Goal: Contribute content: Add original content to the website for others to see

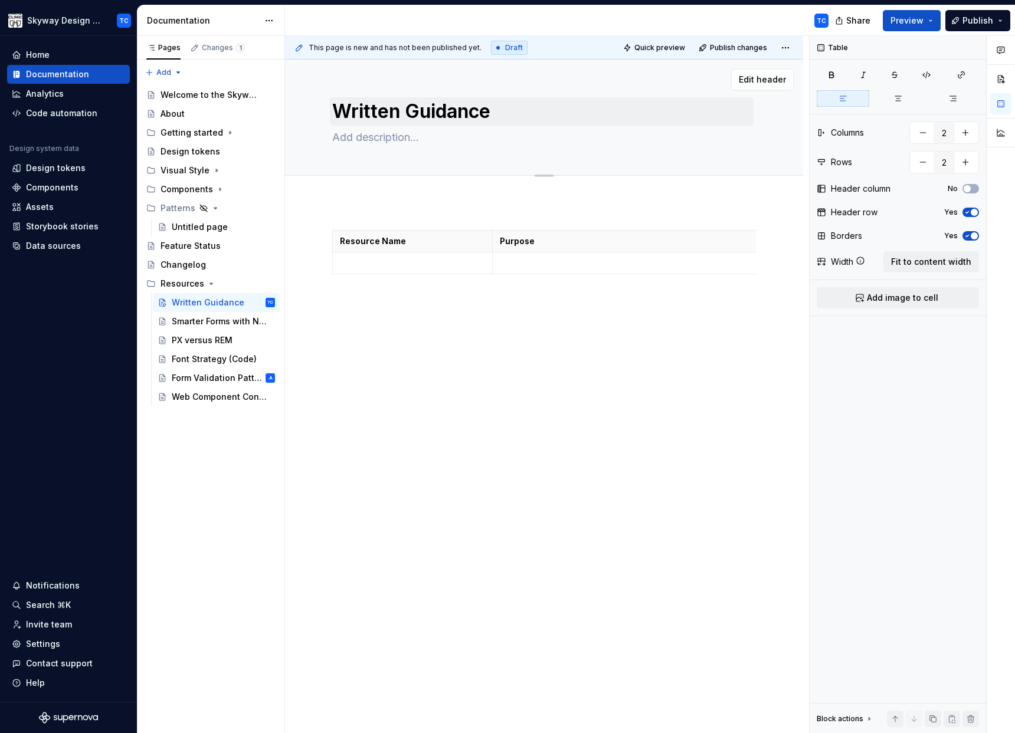
type textarea "*"
click at [363, 138] on textarea at bounding box center [542, 137] width 424 height 19
paste textarea "See below for a list of quick reference documentation pertaining to various asp…"
type textarea "See below for a list of quick reference documentation pertaining to various asp…"
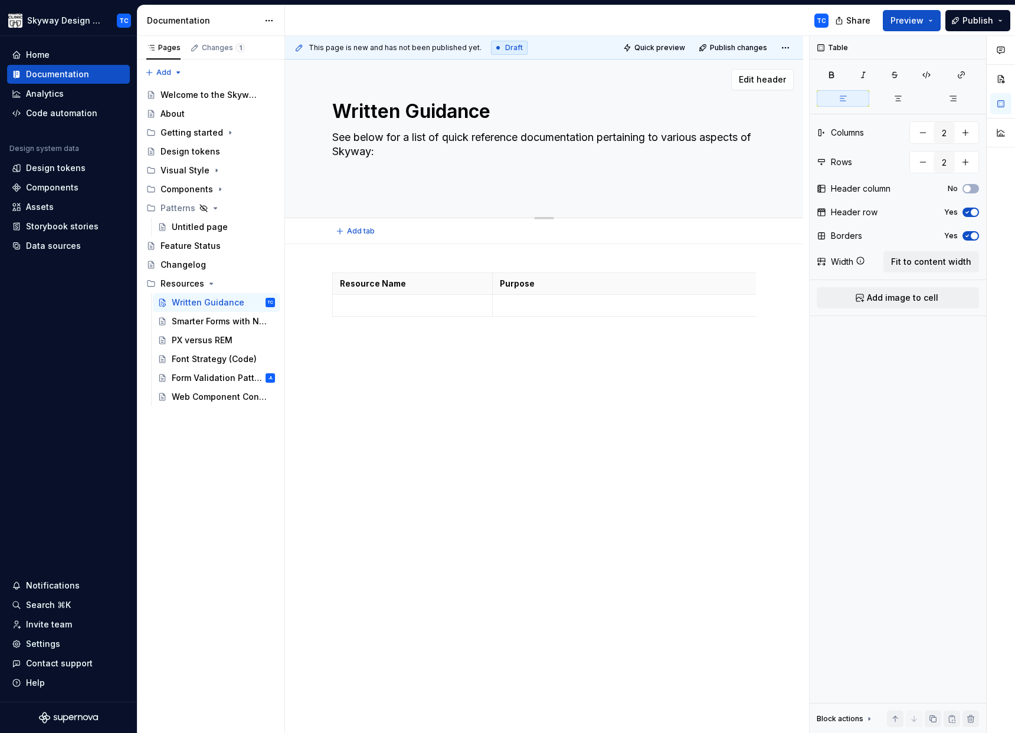
type textarea "*"
type textarea "See below for a list of quick reference documentation pertaining to various asp…"
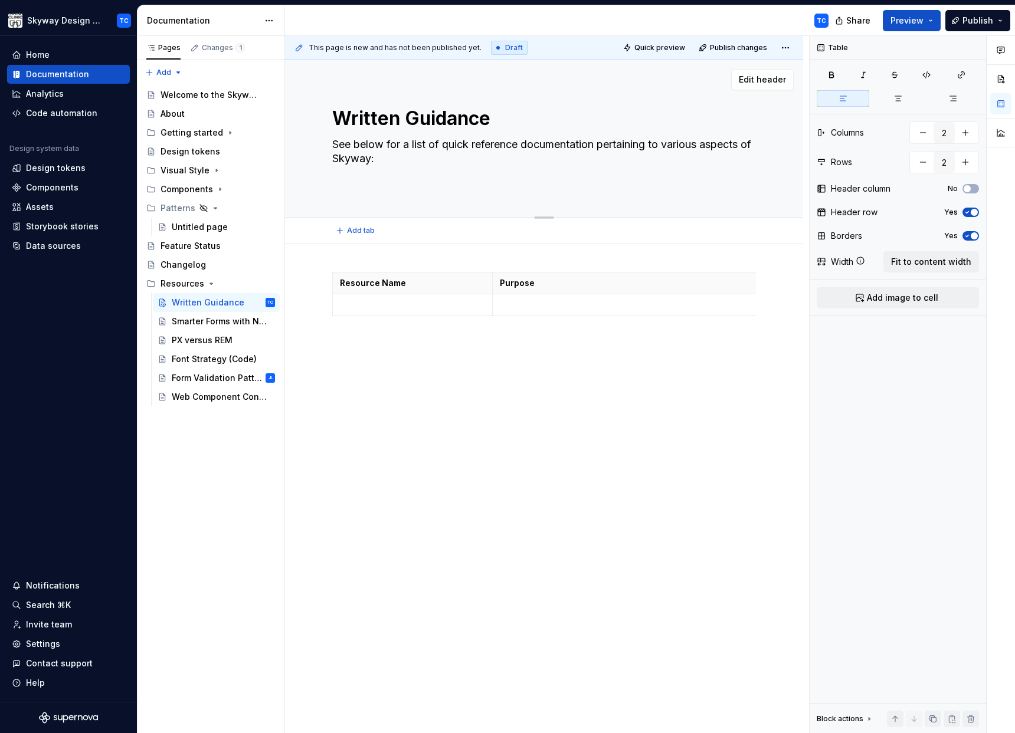
type textarea "*"
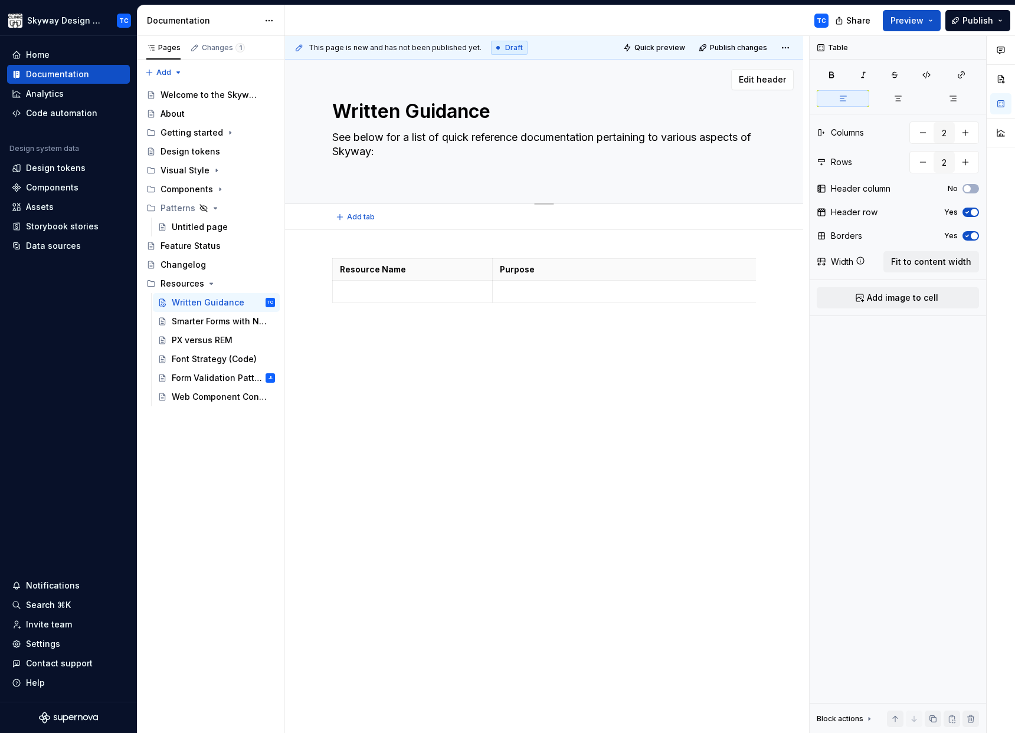
type textarea "See below for a list of quick reference documentation pertaining to various asp…"
type textarea "*"
type textarea "See below for a list of quick reference documentation pertaining to various asp…"
type textarea "*"
click at [377, 109] on textarea "Written Guidance" at bounding box center [542, 111] width 424 height 28
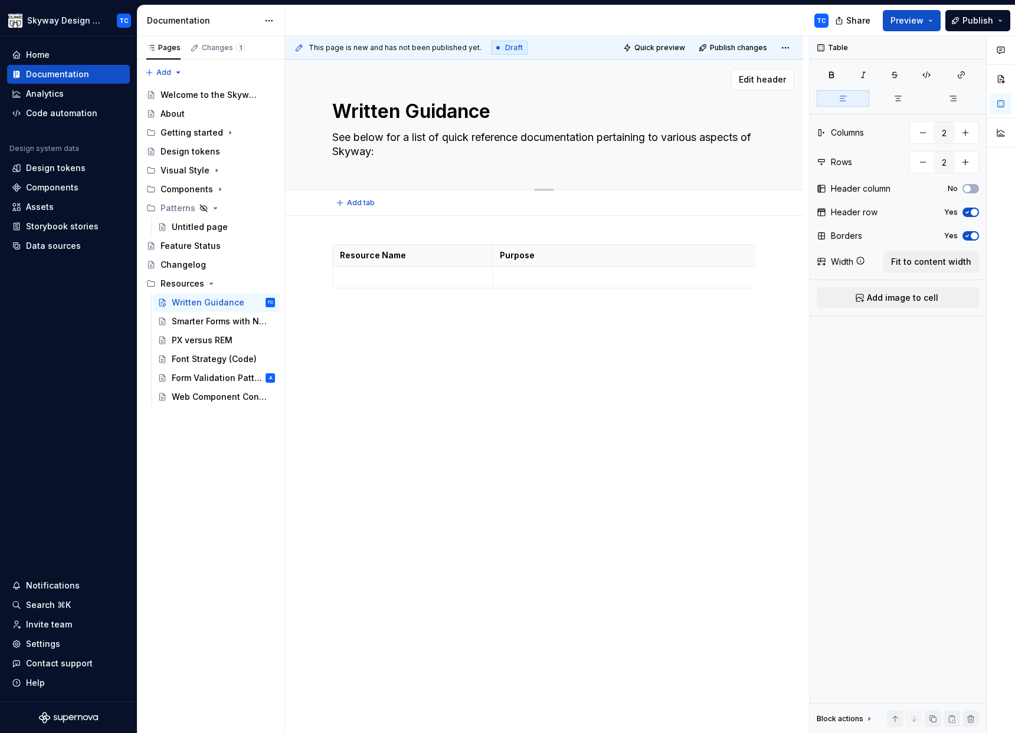
click at [377, 109] on textarea "Written Guidance" at bounding box center [542, 111] width 424 height 28
click at [378, 109] on textarea "Written Guidance" at bounding box center [542, 111] width 424 height 28
click at [393, 109] on textarea "Written Guidance" at bounding box center [542, 111] width 424 height 28
drag, startPoint x: 399, startPoint y: 108, endPoint x: 299, endPoint y: 108, distance: 99.7
click at [299, 109] on div "Written Guidance See below for a list of quick reference documentation pertaini…" at bounding box center [544, 125] width 518 height 130
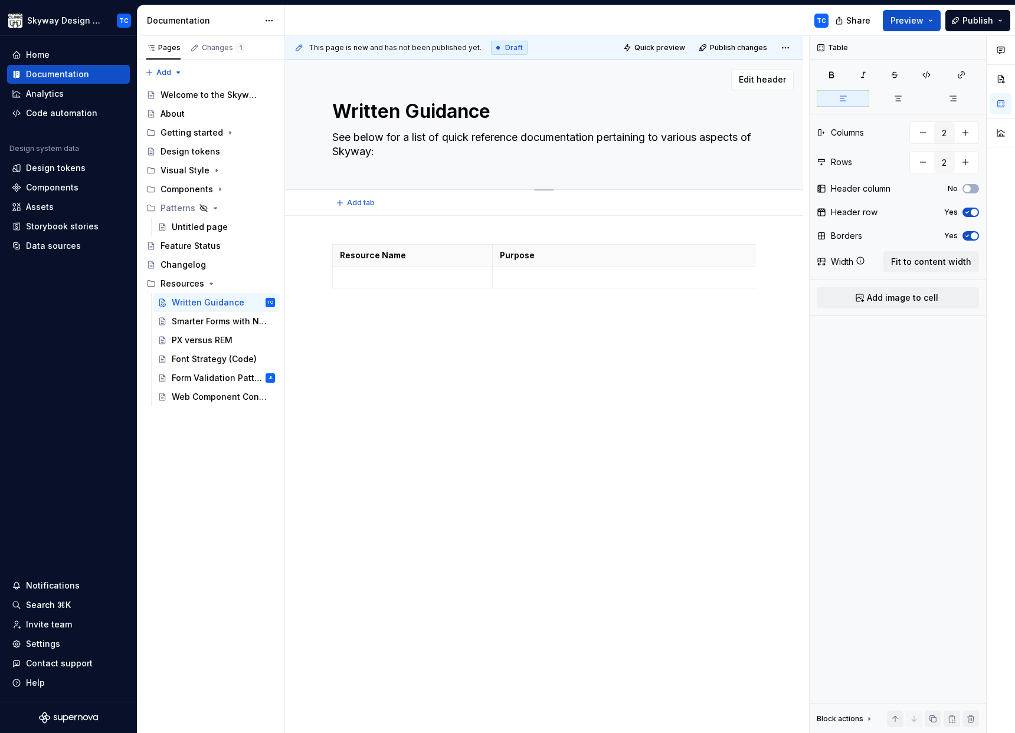
type textarea "A Guidance"
type textarea "*"
type textarea "Ad Guidance"
type textarea "*"
type textarea "Add Guidance"
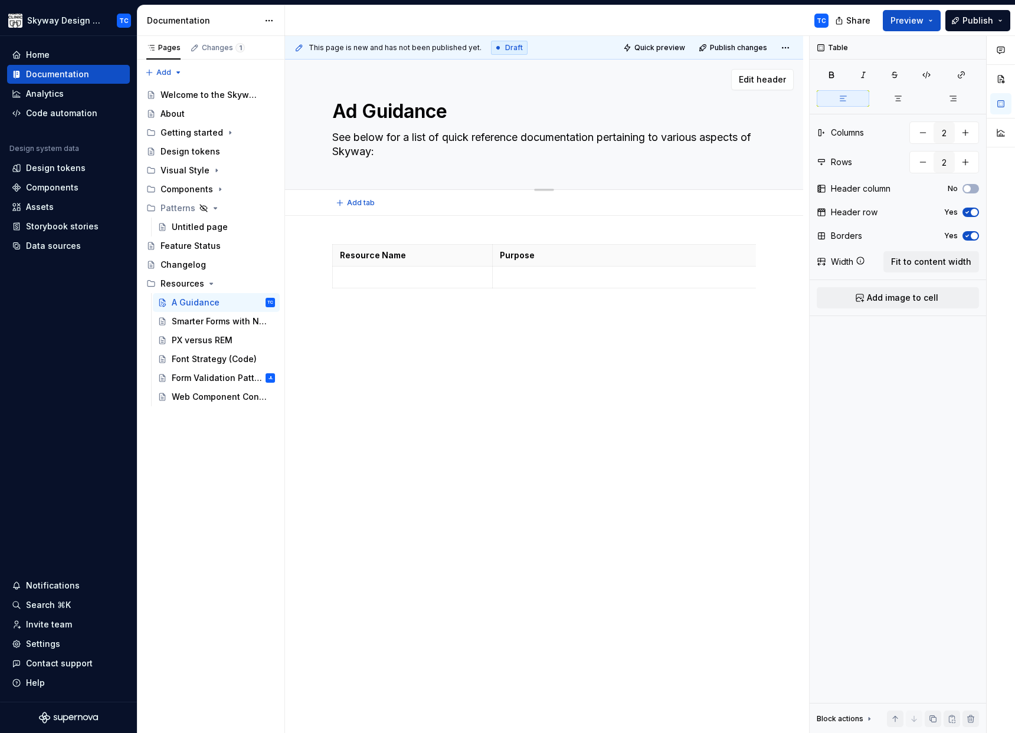
type textarea "*"
type textarea "Addi Guidance"
type textarea "*"
type textarea "Addit Guidance"
type textarea "*"
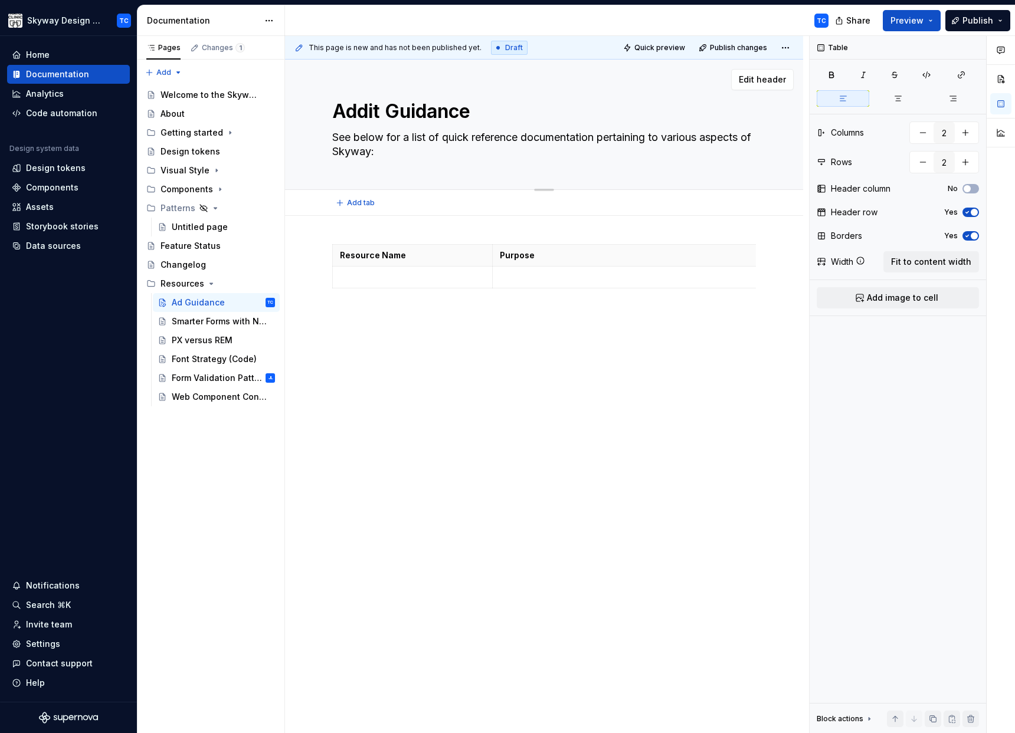
type textarea "[PERSON_NAME] Guidance"
type textarea "*"
type textarea "Additio Guidance"
type textarea "*"
type textarea "Addition Guidance"
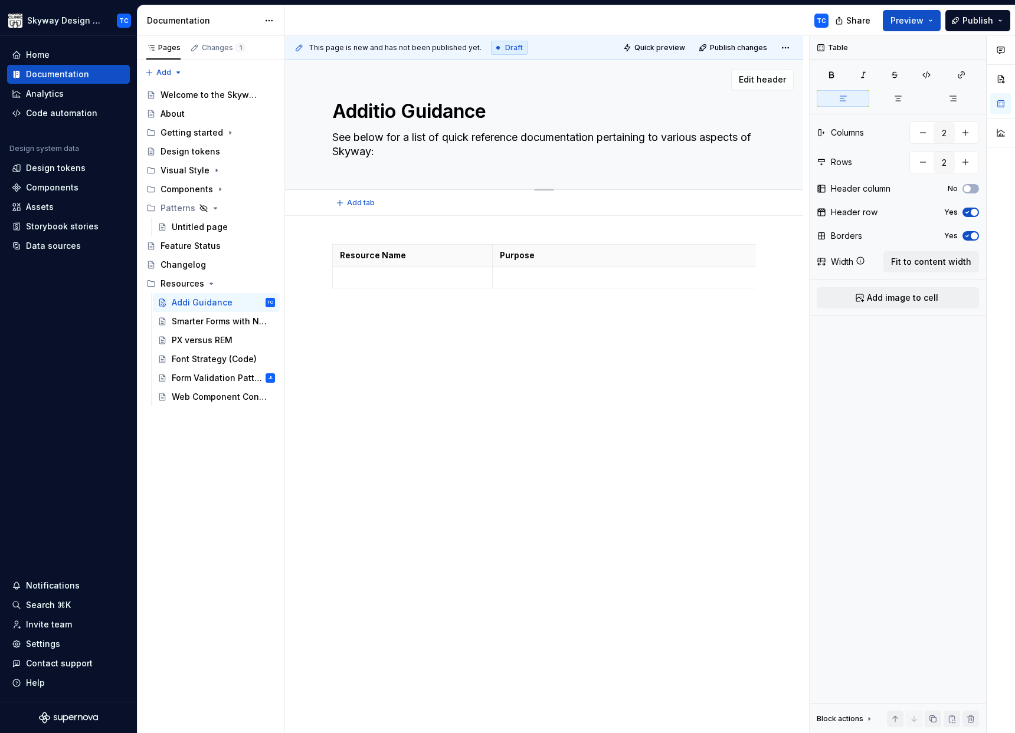
type textarea "*"
type textarea "Additiona Guidance"
type textarea "*"
type textarea "Additional Guidance"
type textarea "*"
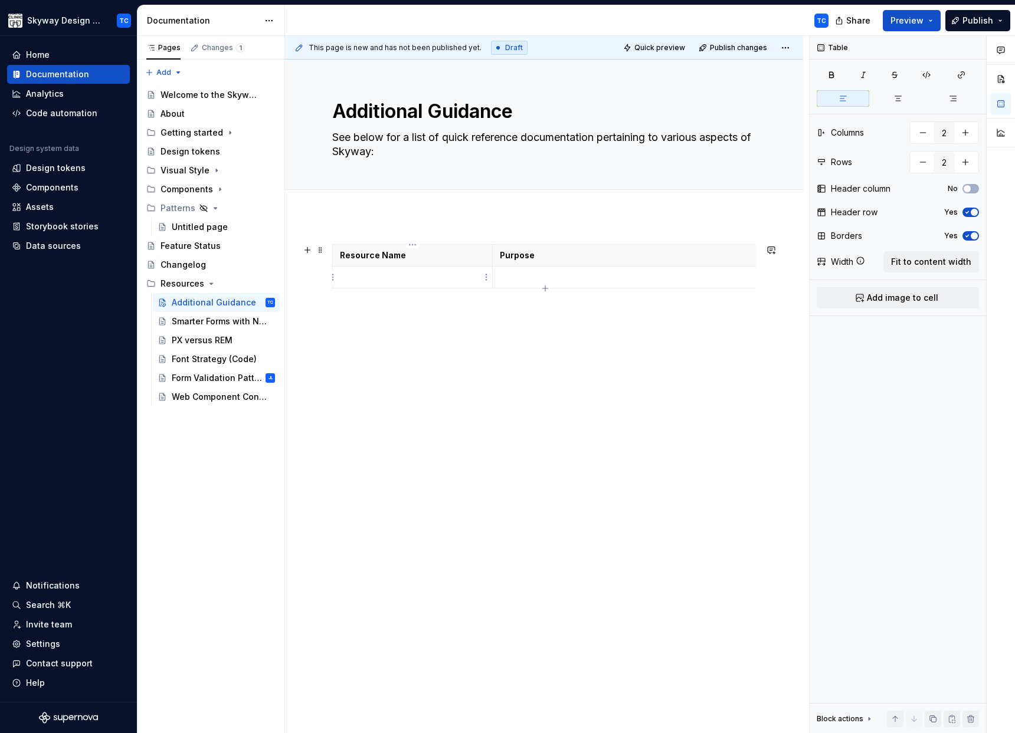
type textarea "Additional Guidance"
click at [377, 277] on p at bounding box center [412, 277] width 145 height 12
type textarea "*"
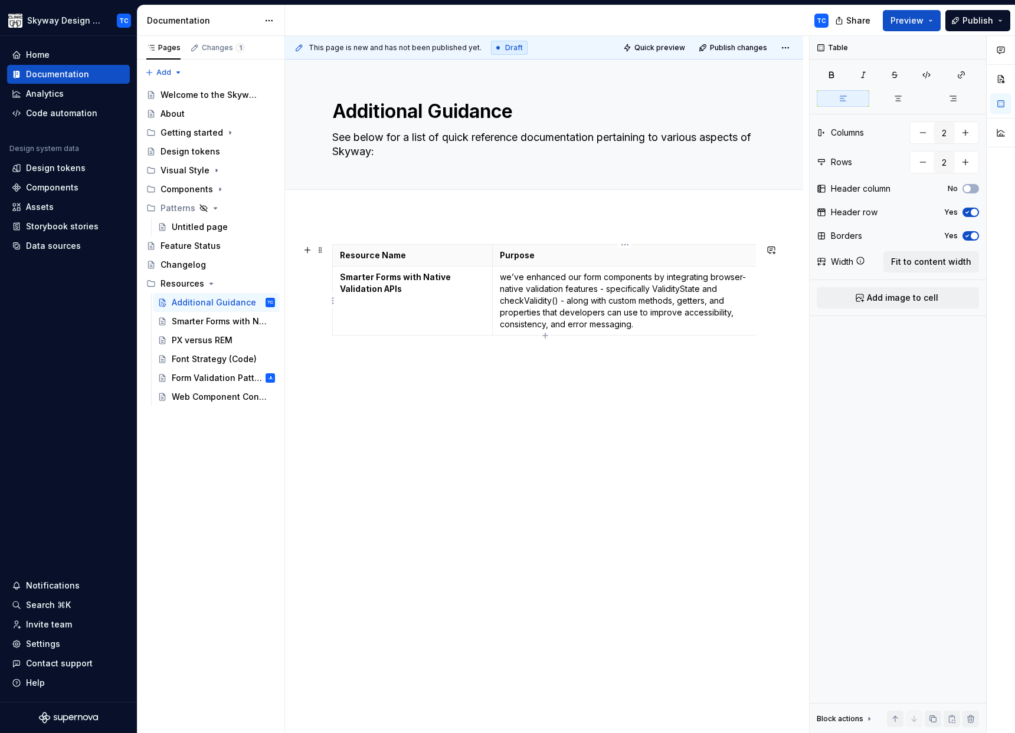
click at [499, 277] on td "we’ve enhanced our form components by integrating browser-native validation fea…" at bounding box center [625, 301] width 266 height 69
click at [547, 339] on div "Resource Name Purpose Smarter Forms with Native Validation APIs "We’ve enhanced…" at bounding box center [544, 292] width 424 height 96
click at [546, 335] on icon "button" at bounding box center [545, 335] width 9 height 9
click at [393, 344] on p at bounding box center [412, 346] width 145 height 12
click at [506, 276] on p ""We’ve enhanced our form components by integrating browser-native validation fe…" at bounding box center [625, 300] width 251 height 59
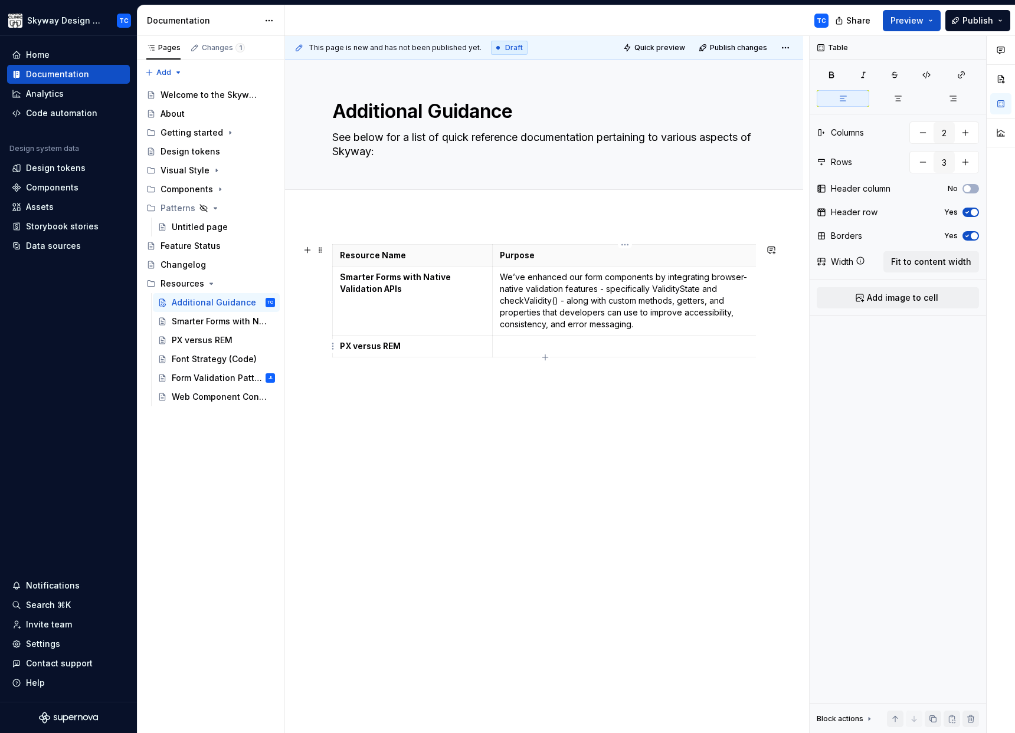
click at [545, 350] on p at bounding box center [625, 346] width 251 height 12
click at [549, 346] on p "We’ve intentinoally adopted a hybrid approach to layout and typography scaling" at bounding box center [625, 352] width 251 height 24
click at [550, 346] on p "We’ve intentinoally adopted a hybrid approach to layout and typography scaling" at bounding box center [625, 352] width 251 height 24
click at [551, 346] on p "We’ve intentinoally adopted a hybrid approach to layout and typography scaling" at bounding box center [625, 352] width 251 height 24
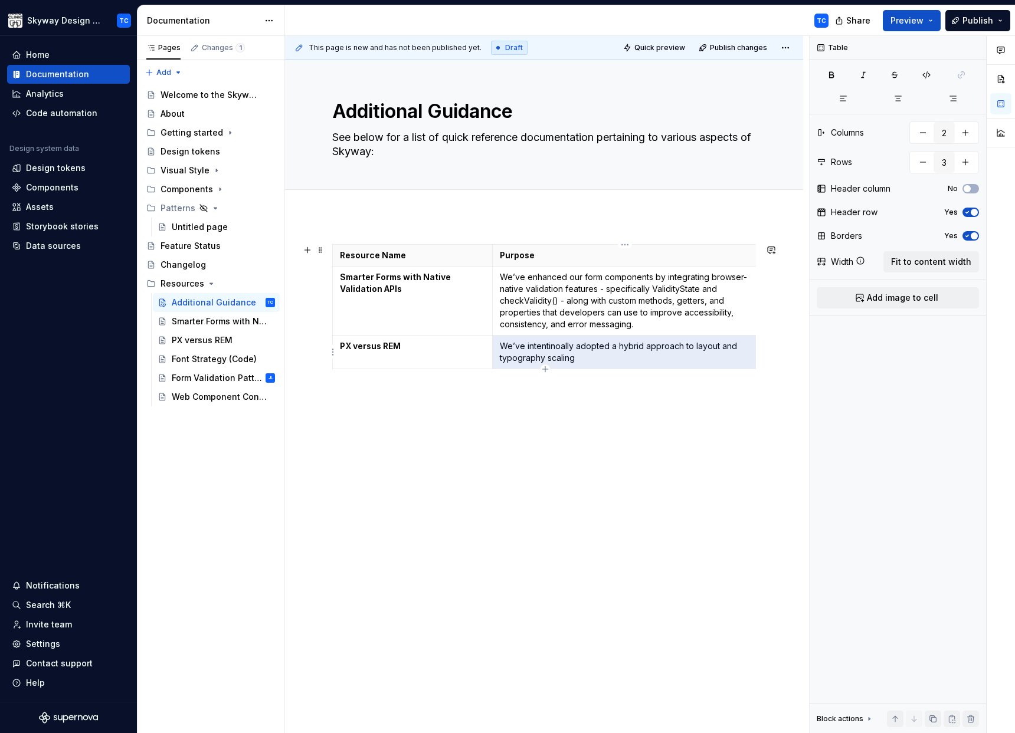
click at [549, 346] on p "We’ve intentinoally adopted a hybrid approach to layout and typography scaling" at bounding box center [625, 352] width 251 height 24
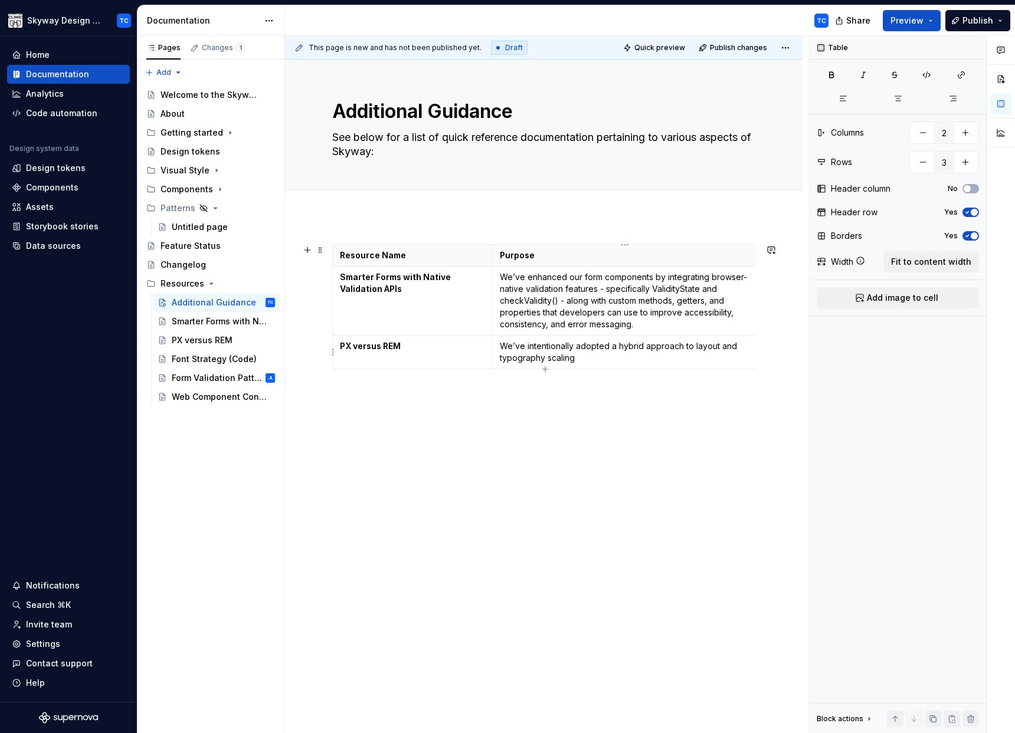
click at [630, 361] on p "We’ve intentionally adopted a hybrid approach to layout and typography scaling" at bounding box center [625, 352] width 251 height 24
click at [544, 392] on icon "button" at bounding box center [544, 392] width 5 height 5
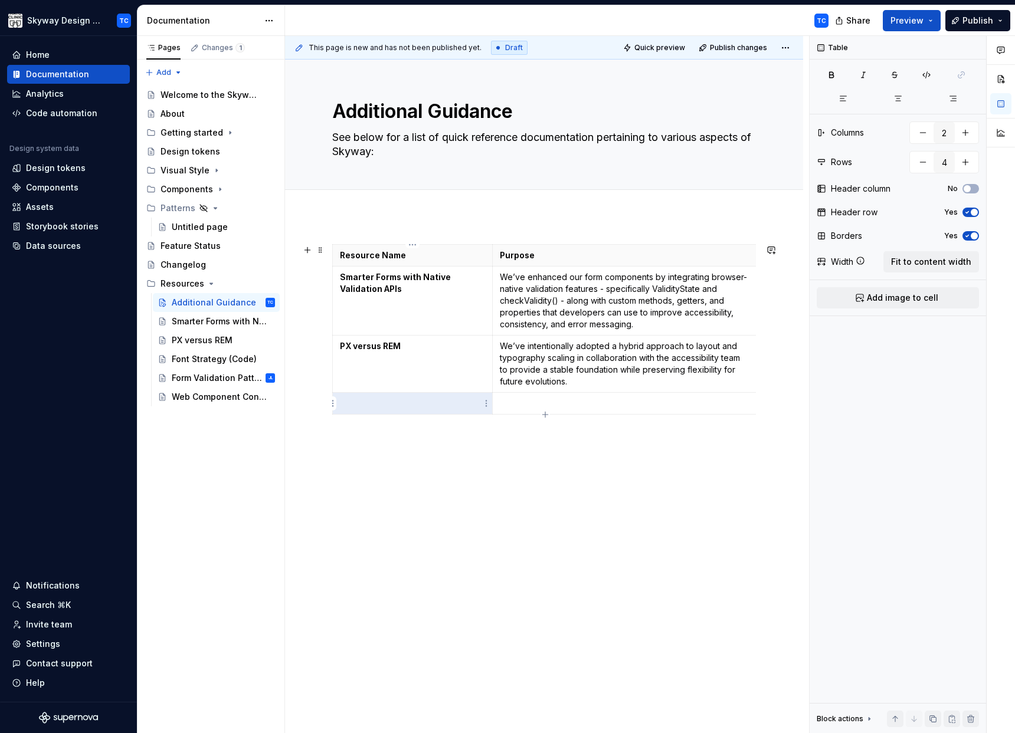
click at [369, 402] on p at bounding box center [412, 404] width 145 height 12
click at [542, 407] on p at bounding box center [625, 404] width 251 height 12
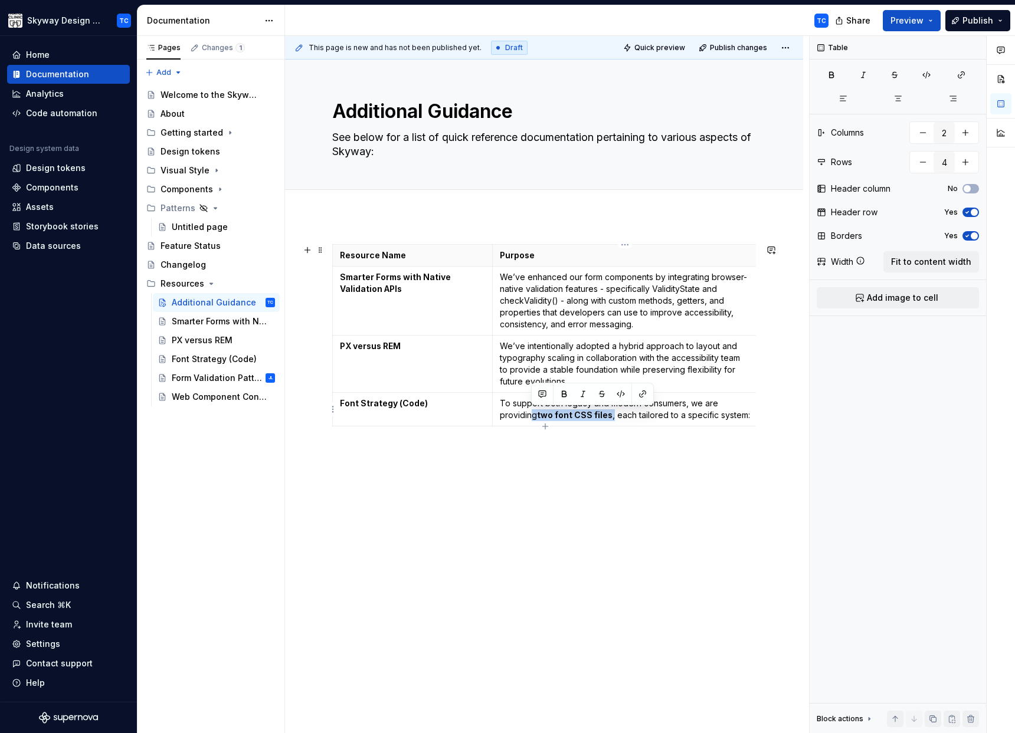
drag, startPoint x: 533, startPoint y: 417, endPoint x: 611, endPoint y: 415, distance: 78.5
click at [611, 415] on p "To support both legacy and modern consumers, we are providing two font CSS file…" at bounding box center [625, 410] width 251 height 24
click at [682, 414] on p "To support both legacy and modern consumers, we are providing two font CSS file…" at bounding box center [625, 410] width 251 height 24
drag, startPoint x: 750, startPoint y: 417, endPoint x: 761, endPoint y: 417, distance: 11.2
click at [751, 417] on td "To support both legacy and modern consumers, we are providing two font CSS file…" at bounding box center [625, 410] width 266 height 34
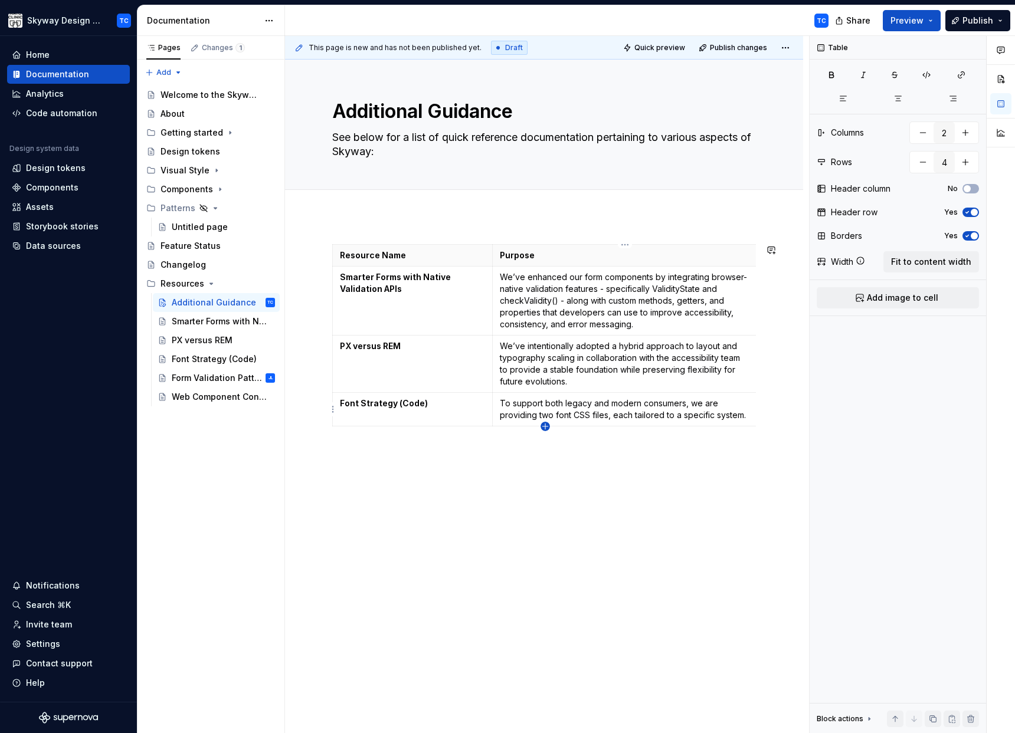
click at [541, 425] on icon "button" at bounding box center [545, 426] width 9 height 9
type input "5"
click at [175, 207] on div "Patterns" at bounding box center [178, 208] width 35 height 12
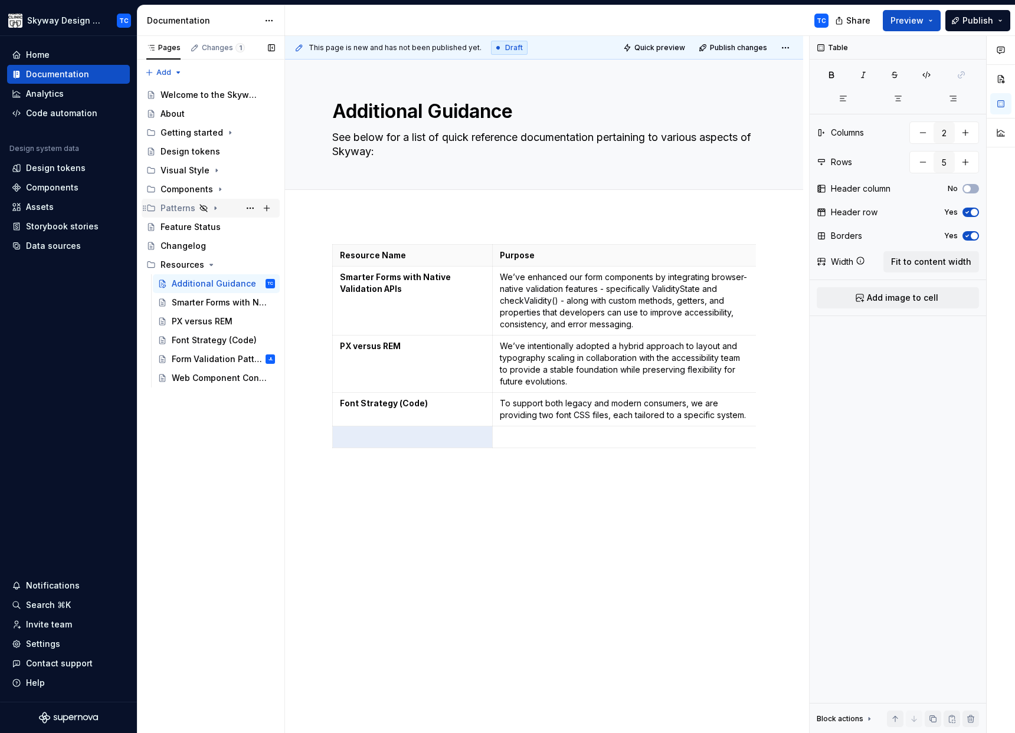
click at [175, 207] on div "Patterns" at bounding box center [178, 208] width 35 height 12
type textarea "*"
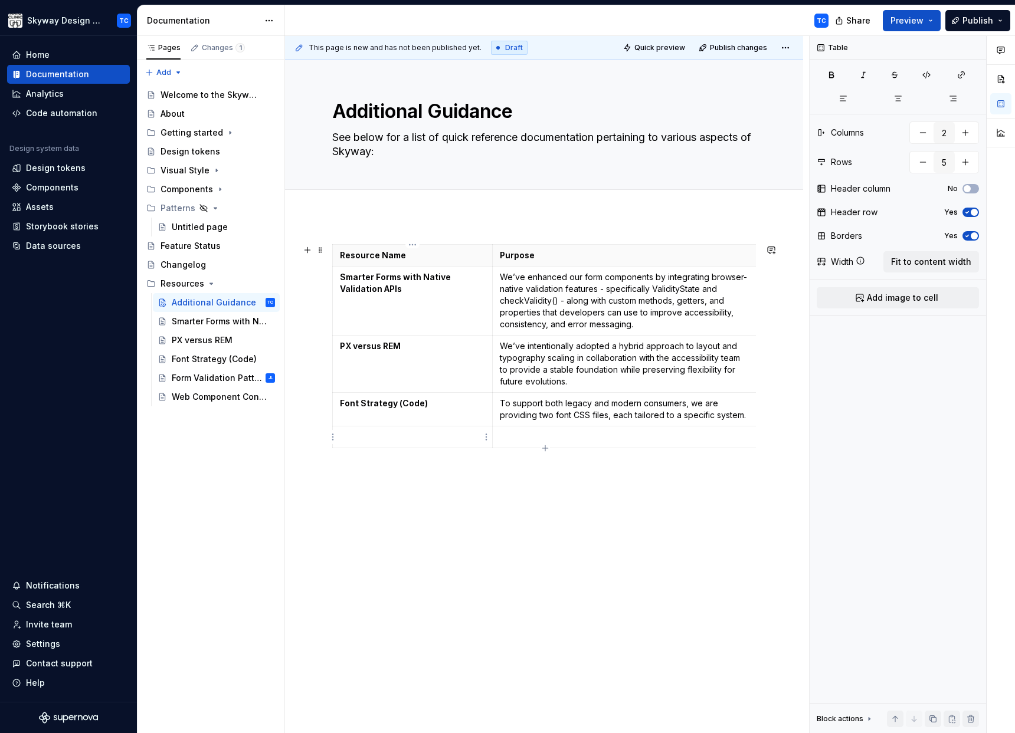
click at [430, 434] on p at bounding box center [412, 437] width 145 height 12
click at [568, 435] on p at bounding box center [625, 437] width 251 height 12
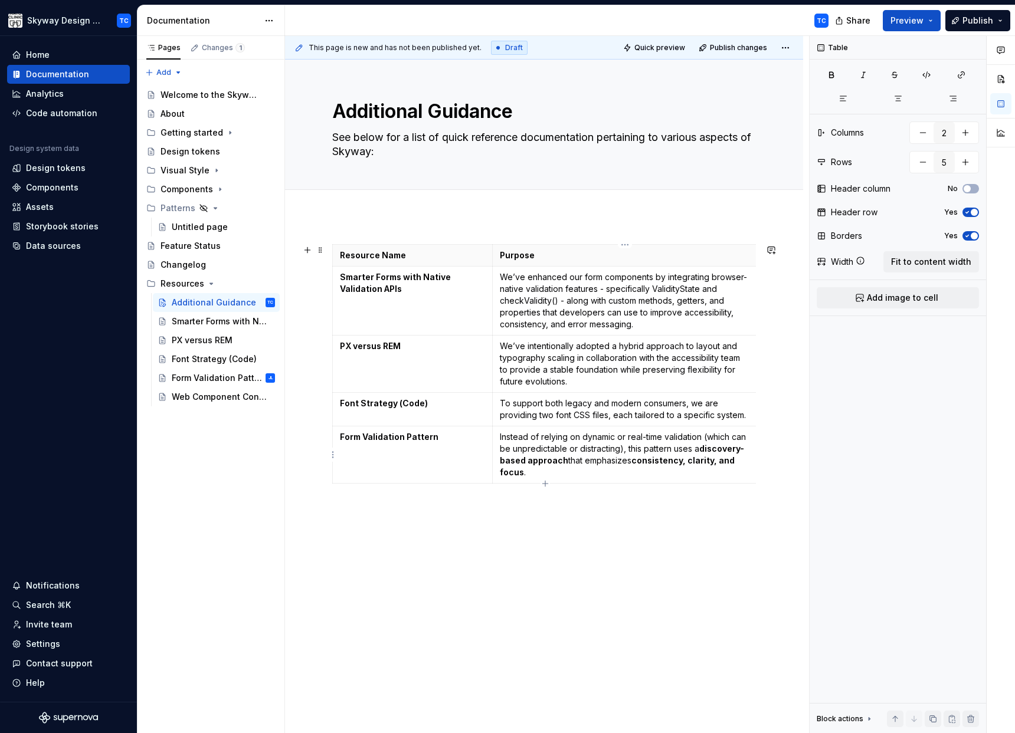
click at [629, 448] on p "Instead of relying on dynamic or real-time validation (which can be unpredictab…" at bounding box center [625, 454] width 251 height 47
click at [636, 480] on td "Instead of relying on dynamic or real-time validation (which can be unpredictab…" at bounding box center [625, 455] width 266 height 57
click at [543, 481] on icon "button" at bounding box center [545, 483] width 9 height 9
type input "6"
click at [392, 492] on p at bounding box center [412, 495] width 145 height 12
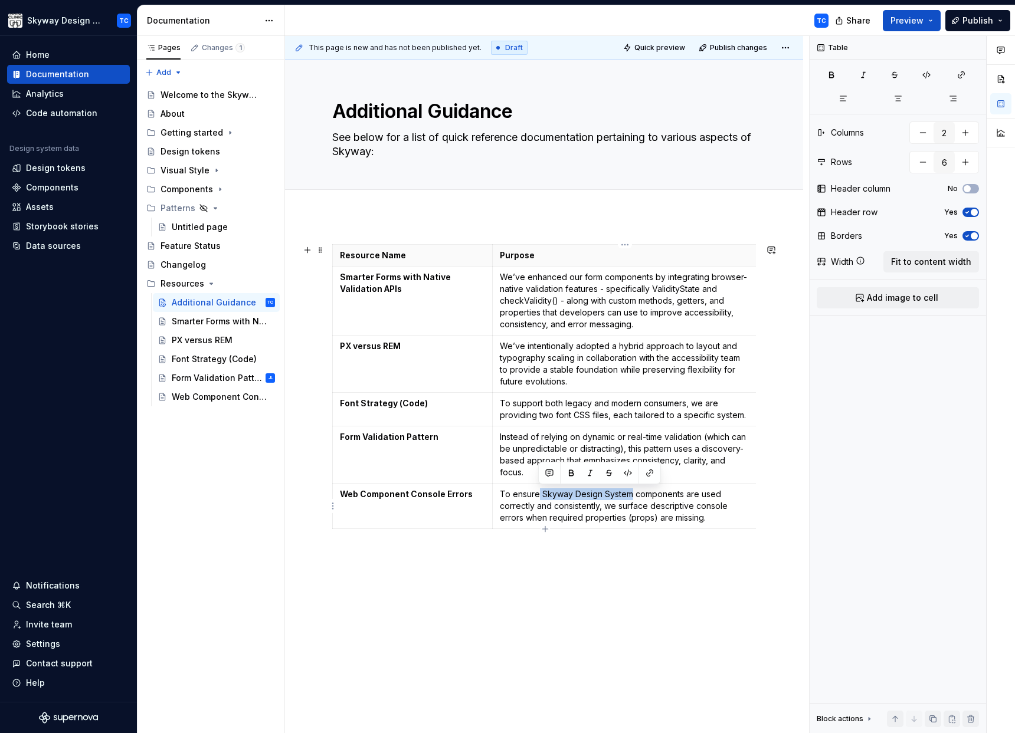
drag, startPoint x: 632, startPoint y: 493, endPoint x: 537, endPoint y: 498, distance: 95.2
click at [537, 498] on p "To ensure Skyway Design System components are used correctly and consistently, …" at bounding box center [625, 506] width 251 height 35
click at [370, 600] on div "Resource Name Purpose Smarter Forms with Native Validation APIs We’ve enhanced …" at bounding box center [544, 492] width 518 height 552
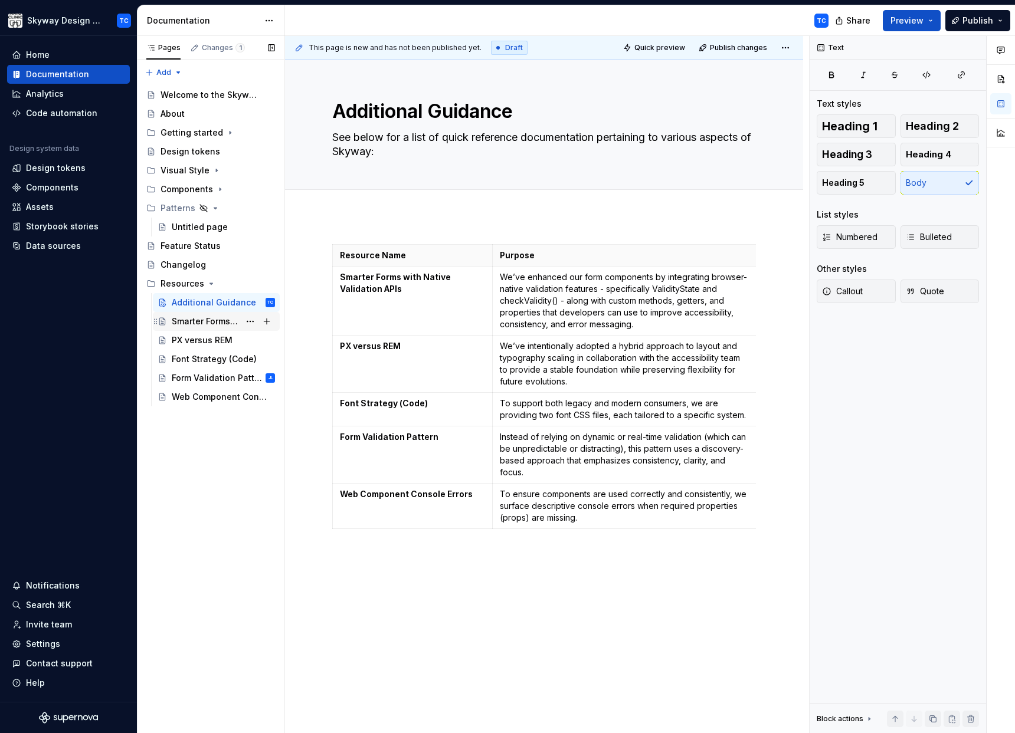
click at [208, 323] on div "Smarter Forms with Native Validation APIs" at bounding box center [206, 322] width 68 height 12
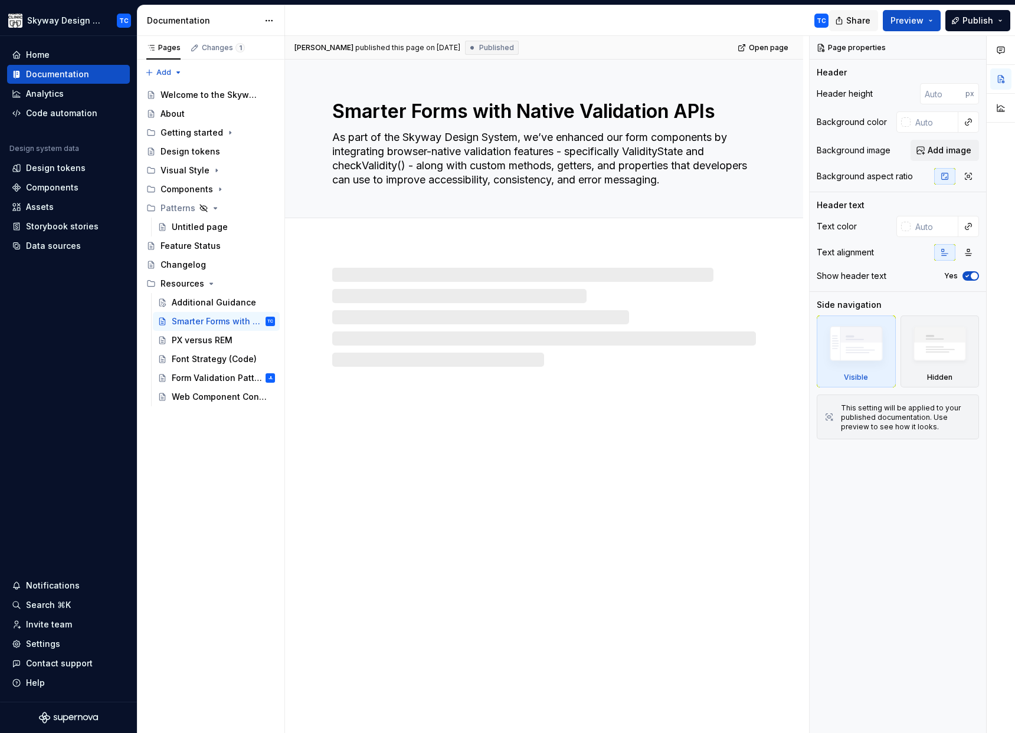
click at [850, 17] on span "Share" at bounding box center [858, 21] width 24 height 12
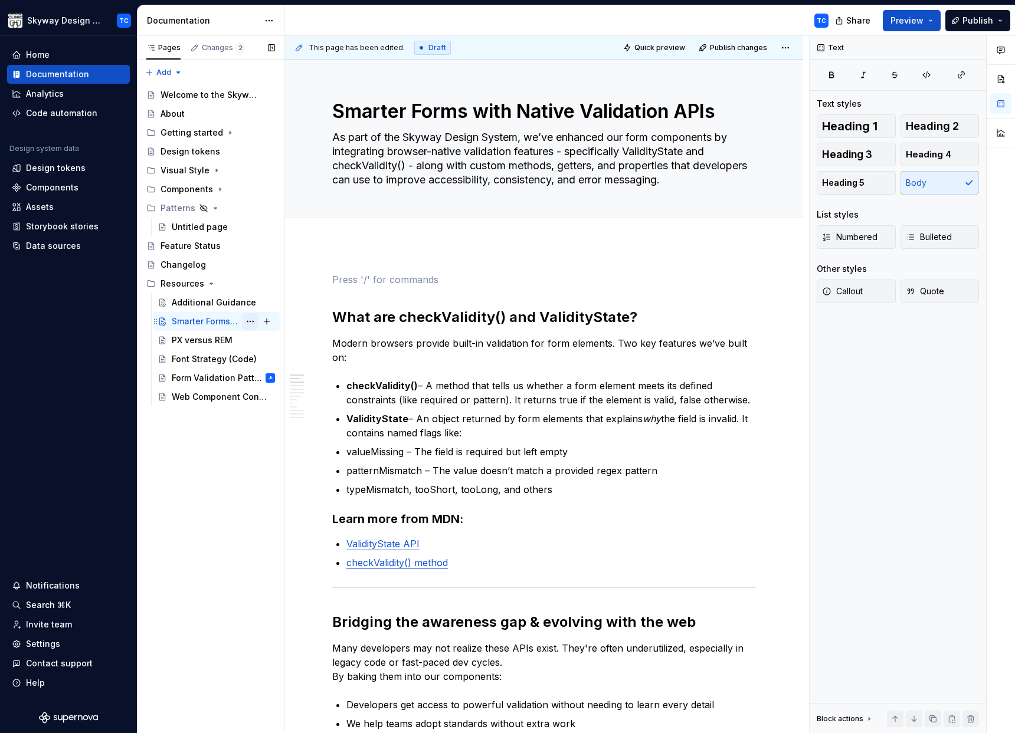
click at [252, 322] on button "Page tree" at bounding box center [250, 321] width 17 height 17
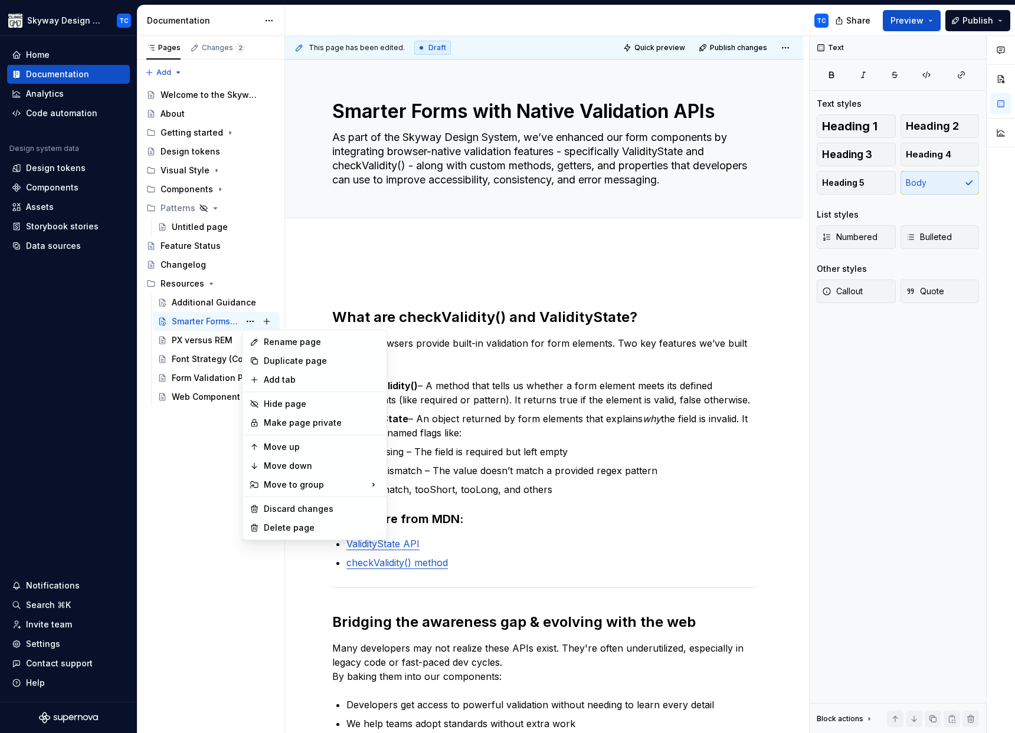
click at [415, 272] on html "Skyway Design System TC Home Documentation Analytics Code automation Design sys…" at bounding box center [507, 366] width 1015 height 733
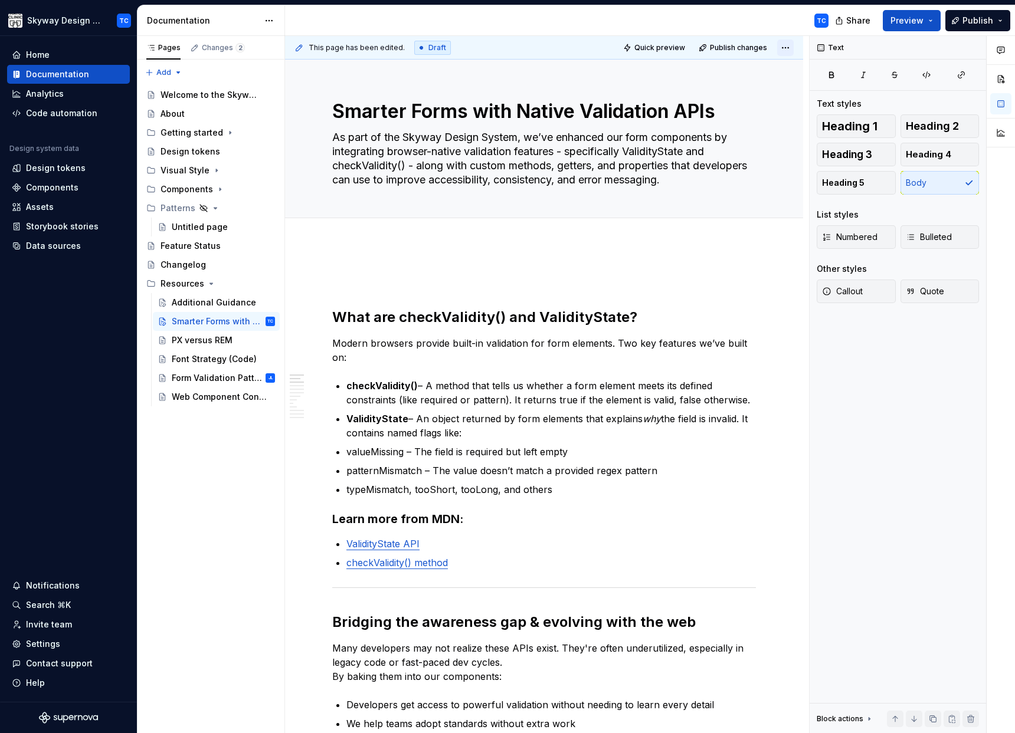
click at [782, 47] on html "Skyway Design System TC Home Documentation Analytics Code automation Design sys…" at bounding box center [507, 366] width 1015 height 733
click at [427, 214] on html "Skyway Design System TC Home Documentation Analytics Code automation Design sys…" at bounding box center [507, 366] width 1015 height 733
click at [987, 15] on span "Publish" at bounding box center [977, 21] width 31 height 12
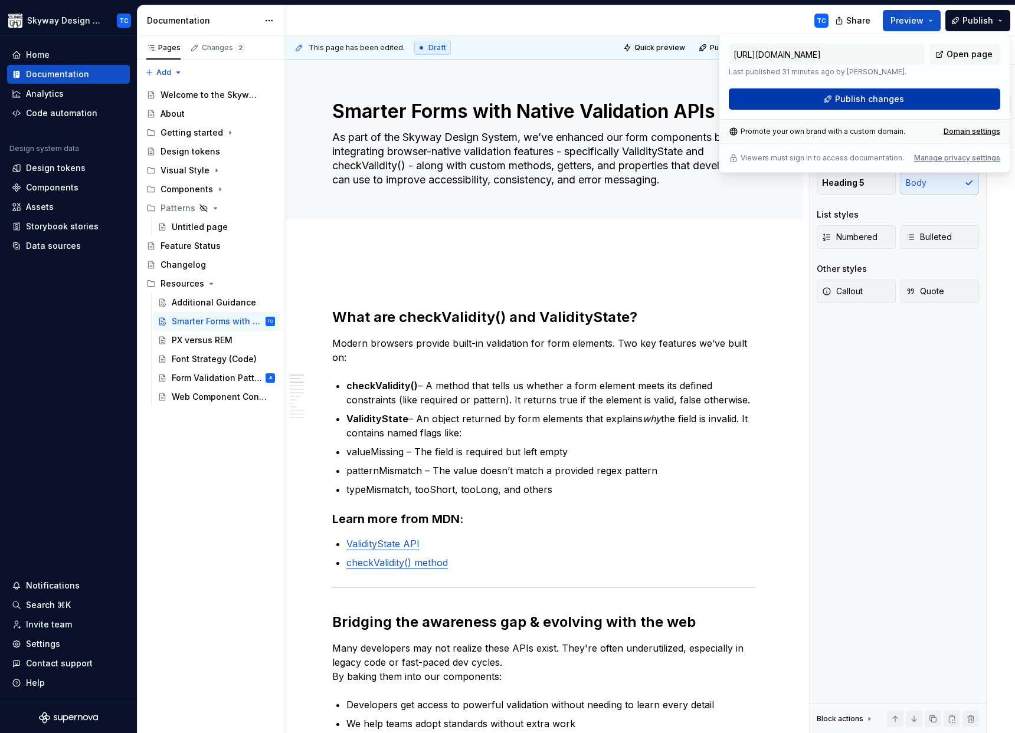
click at [867, 99] on span "Publish changes" at bounding box center [869, 99] width 69 height 12
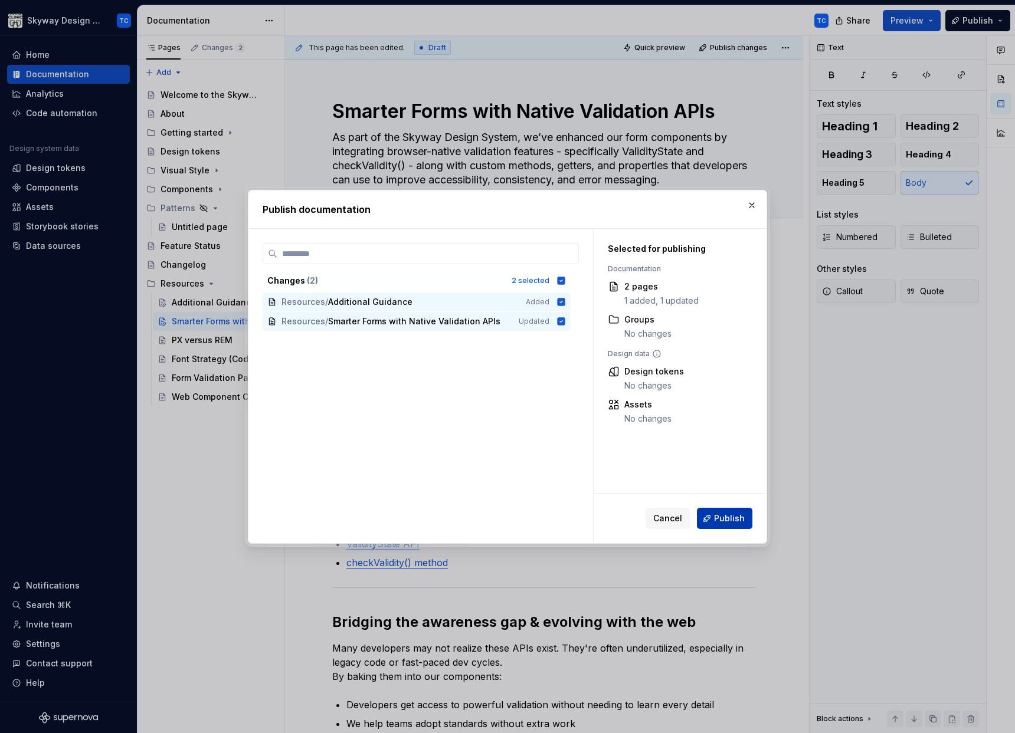
click at [735, 519] on span "Publish" at bounding box center [729, 519] width 31 height 12
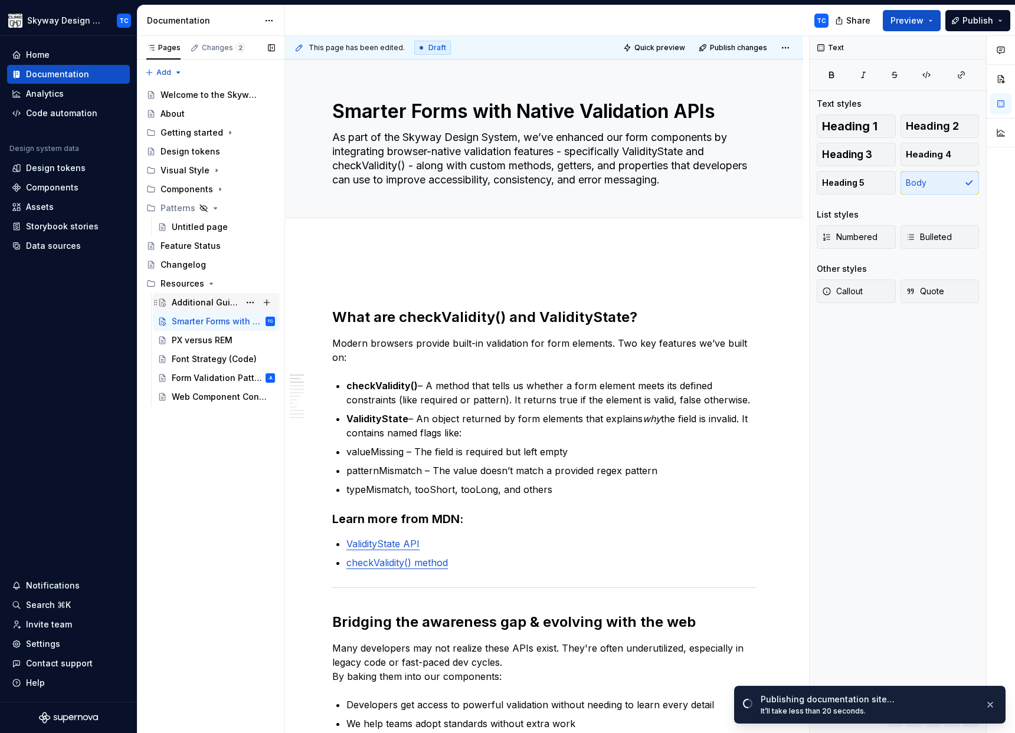
click at [201, 307] on div "Additional Guidance" at bounding box center [206, 303] width 68 height 12
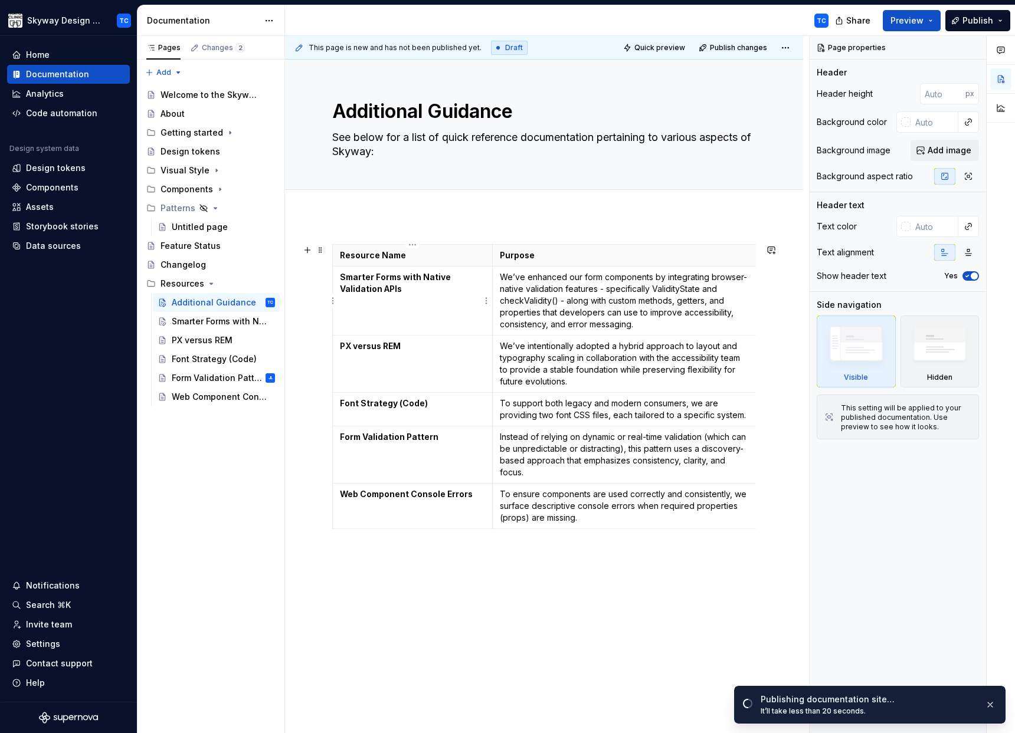
type textarea "*"
click at [442, 307] on td "Smarter Forms with Native Validation APIs" at bounding box center [413, 301] width 160 height 69
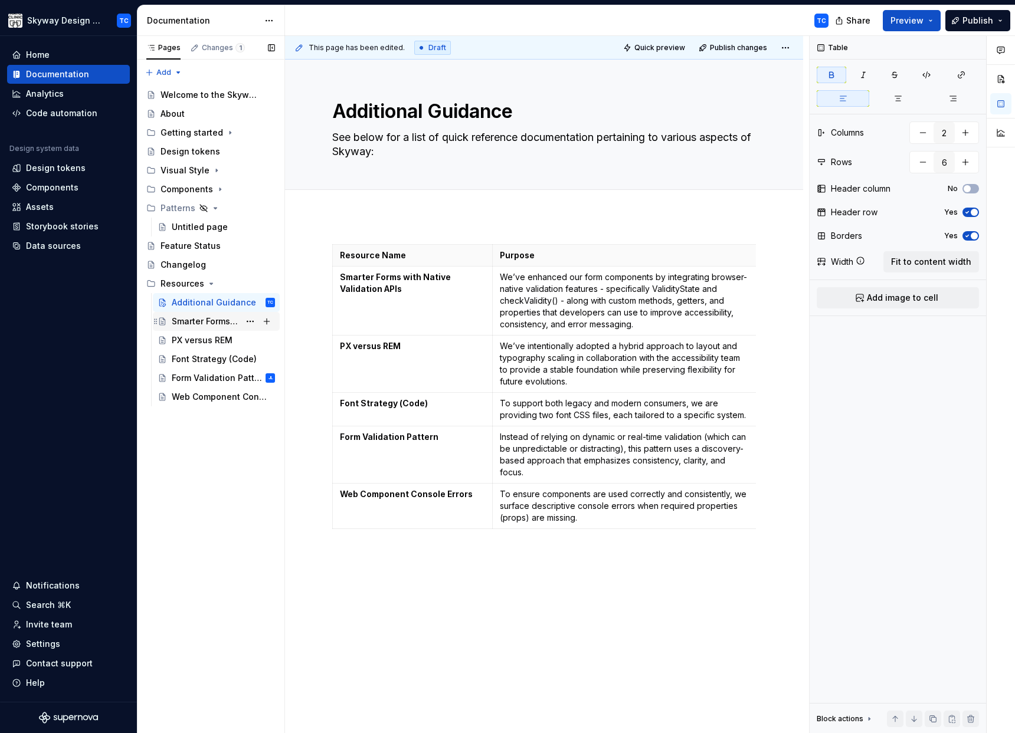
click at [194, 318] on div "Smarter Forms with Native Validation APIs" at bounding box center [206, 322] width 68 height 12
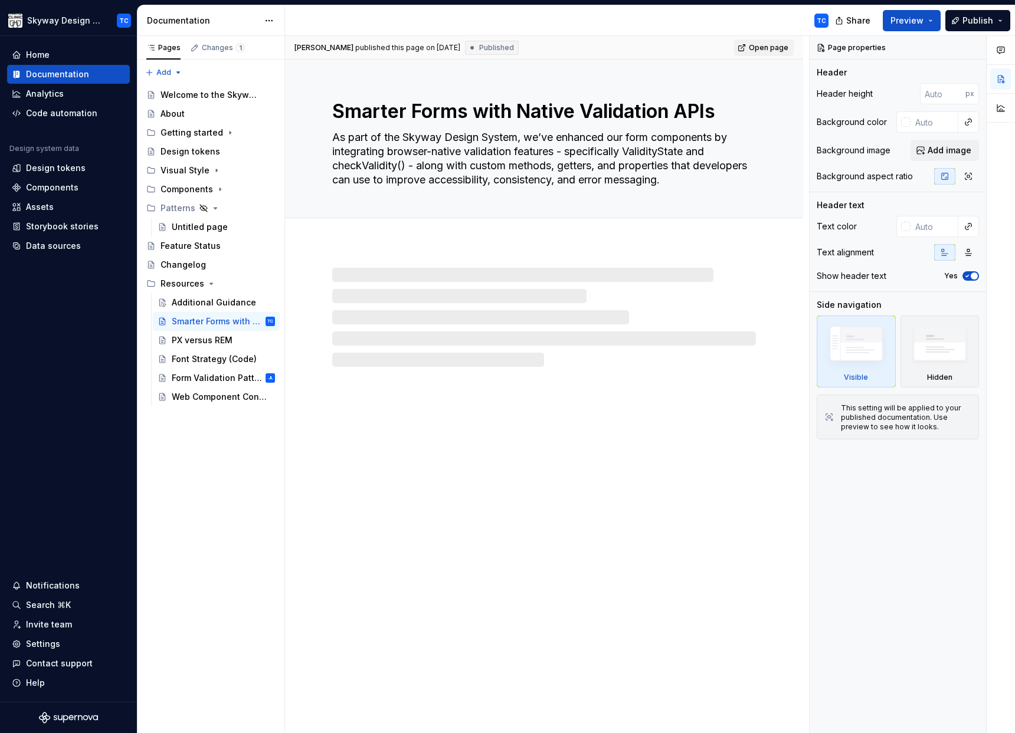
click at [770, 41] on link "Open page" at bounding box center [764, 48] width 60 height 17
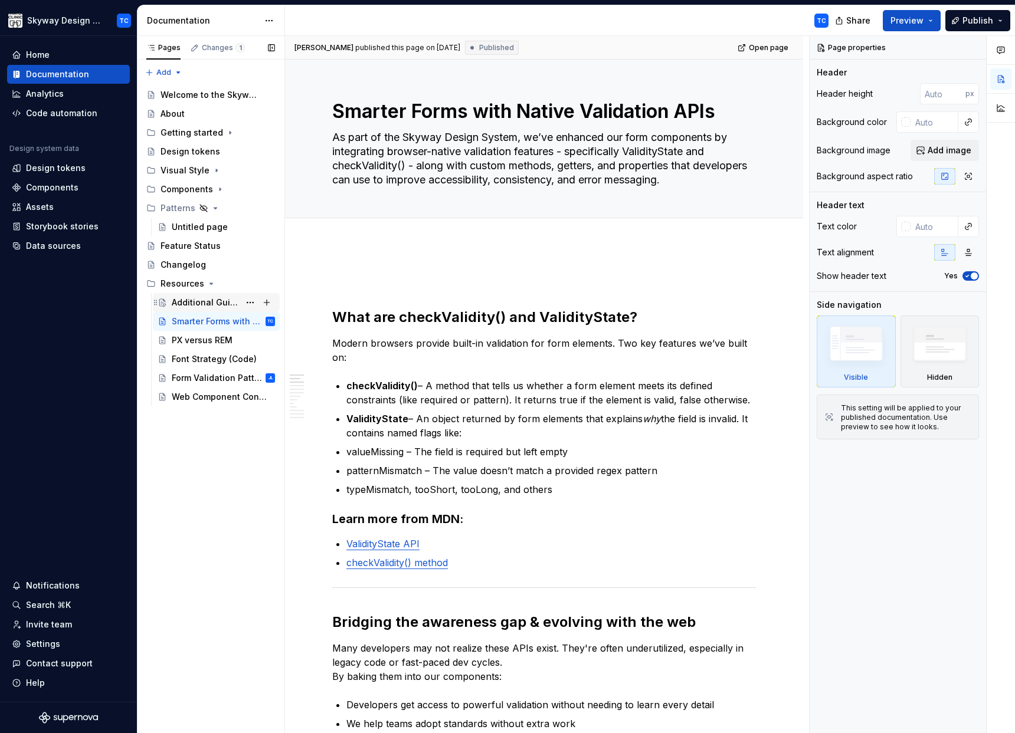
click at [195, 301] on div "Additional Guidance" at bounding box center [206, 303] width 68 height 12
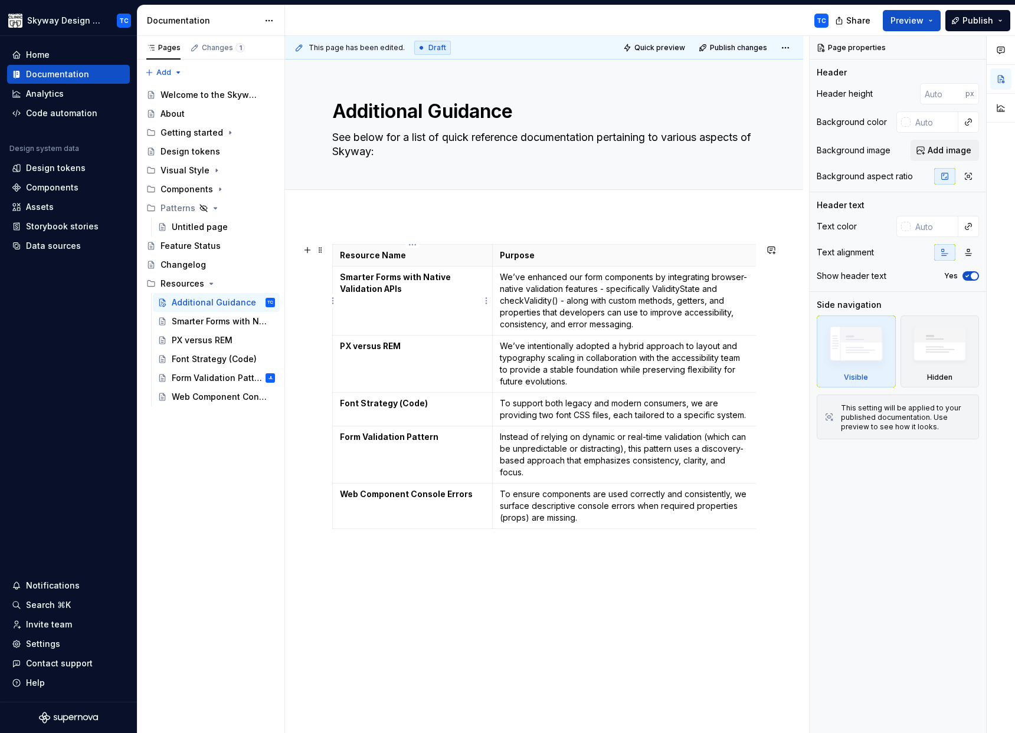
type textarea "*"
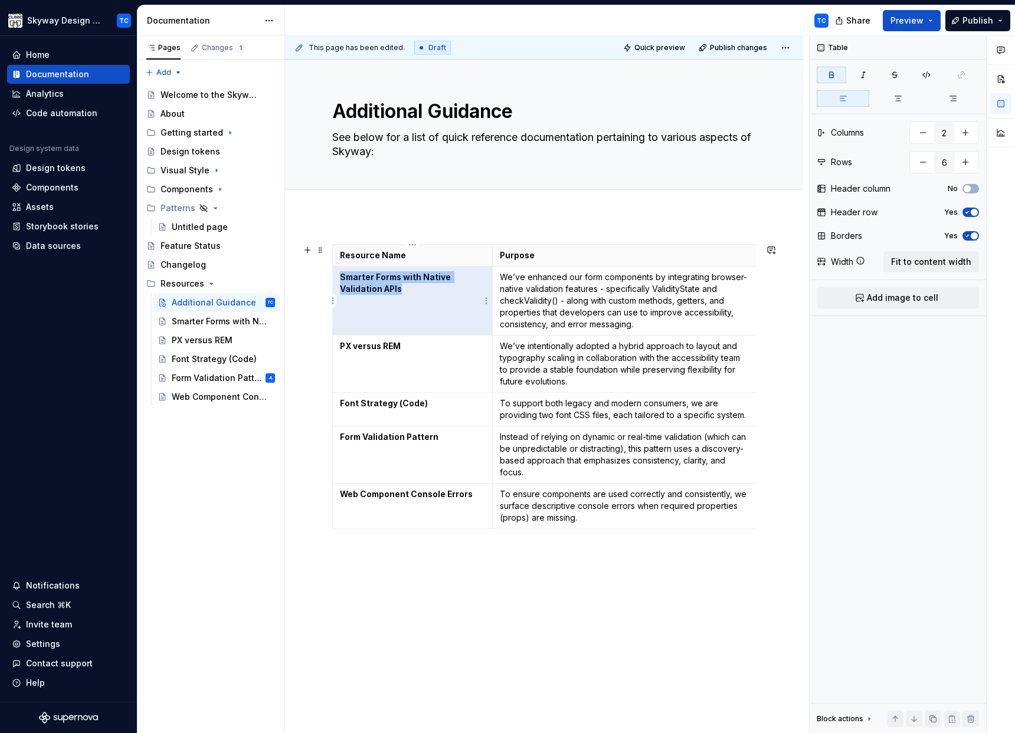
drag, startPoint x: 402, startPoint y: 289, endPoint x: 339, endPoint y: 278, distance: 63.5
click at [340, 278] on p "Smarter Forms with Native Validation APIs" at bounding box center [412, 283] width 145 height 24
drag, startPoint x: 418, startPoint y: 282, endPoint x: 399, endPoint y: 286, distance: 19.2
click at [418, 281] on p "Smarter Forms with Native Validation APIs" at bounding box center [412, 283] width 145 height 24
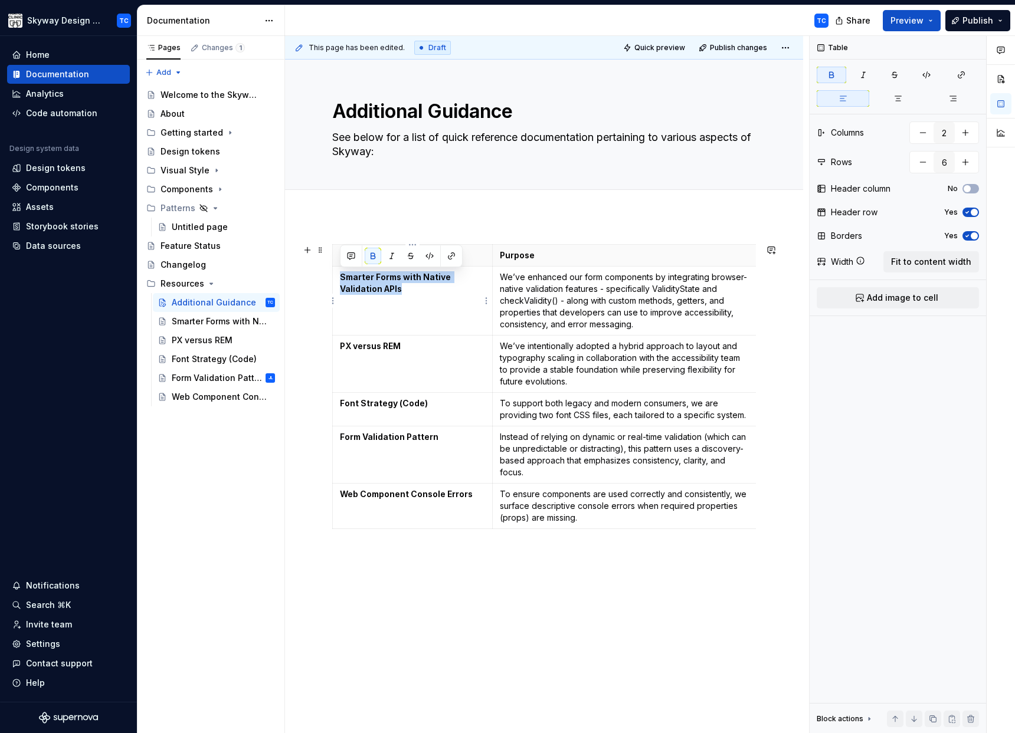
drag, startPoint x: 402, startPoint y: 289, endPoint x: 340, endPoint y: 281, distance: 63.0
click at [340, 281] on p "Smarter Forms with Native Validation APIs" at bounding box center [412, 283] width 145 height 24
click at [453, 256] on button "button" at bounding box center [451, 256] width 17 height 17
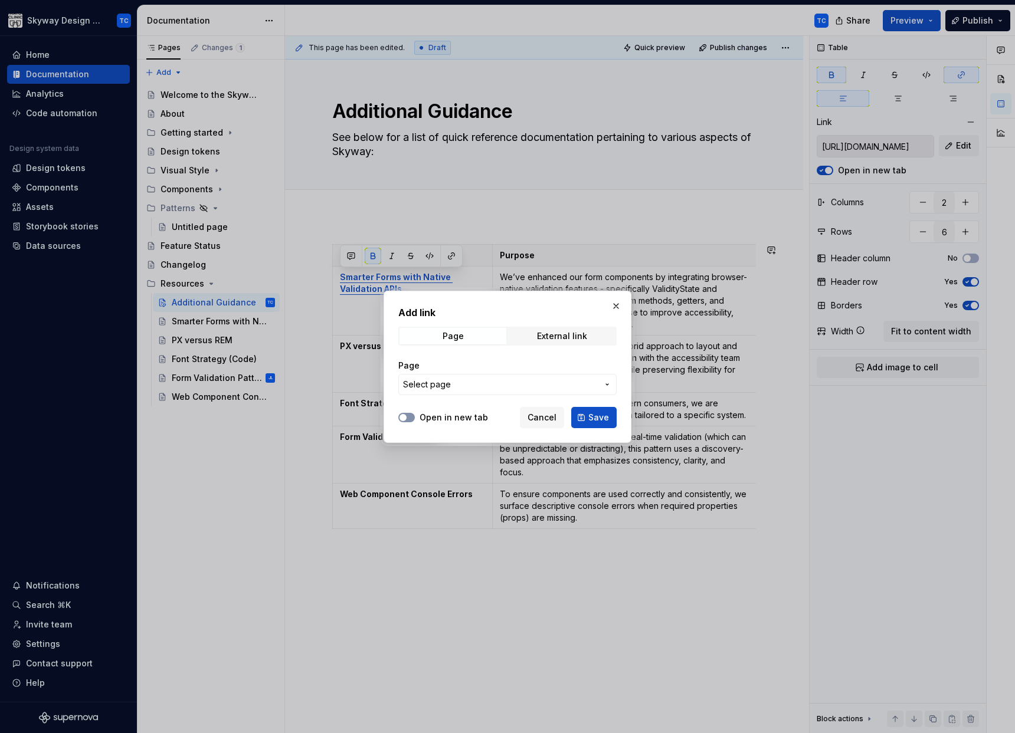
click at [406, 415] on button "Open in new tab" at bounding box center [406, 417] width 17 height 9
click at [545, 418] on span "Cancel" at bounding box center [542, 418] width 29 height 12
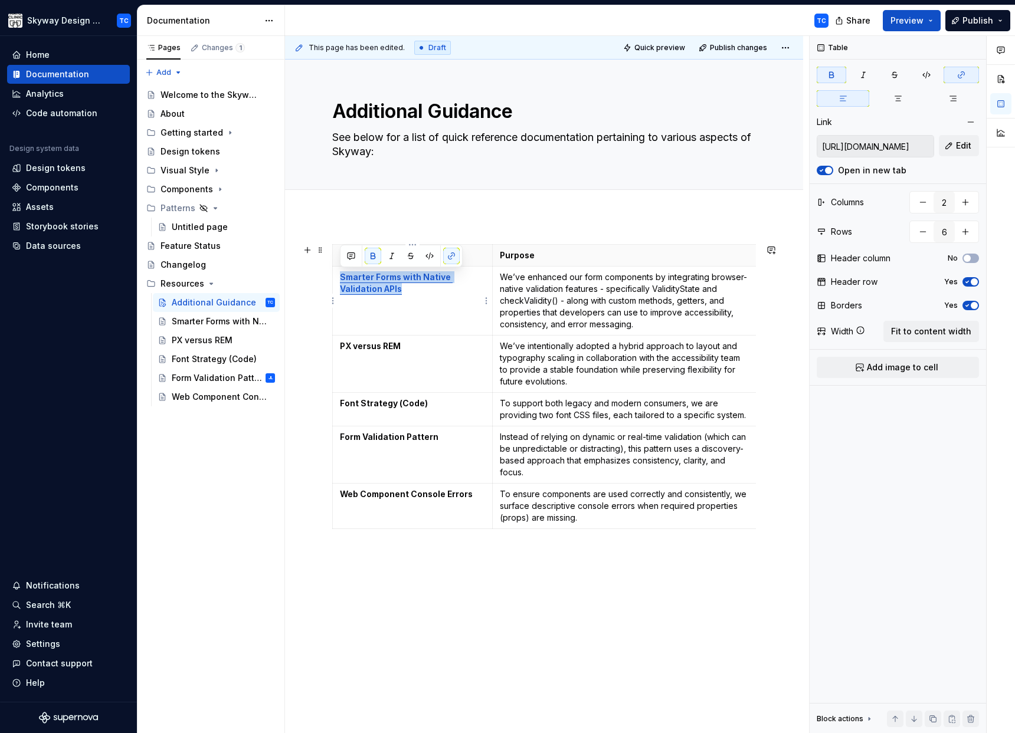
click at [392, 307] on td "Smarter Forms with Native Validation APIs" at bounding box center [413, 301] width 160 height 69
click at [449, 256] on button "button" at bounding box center [451, 256] width 17 height 17
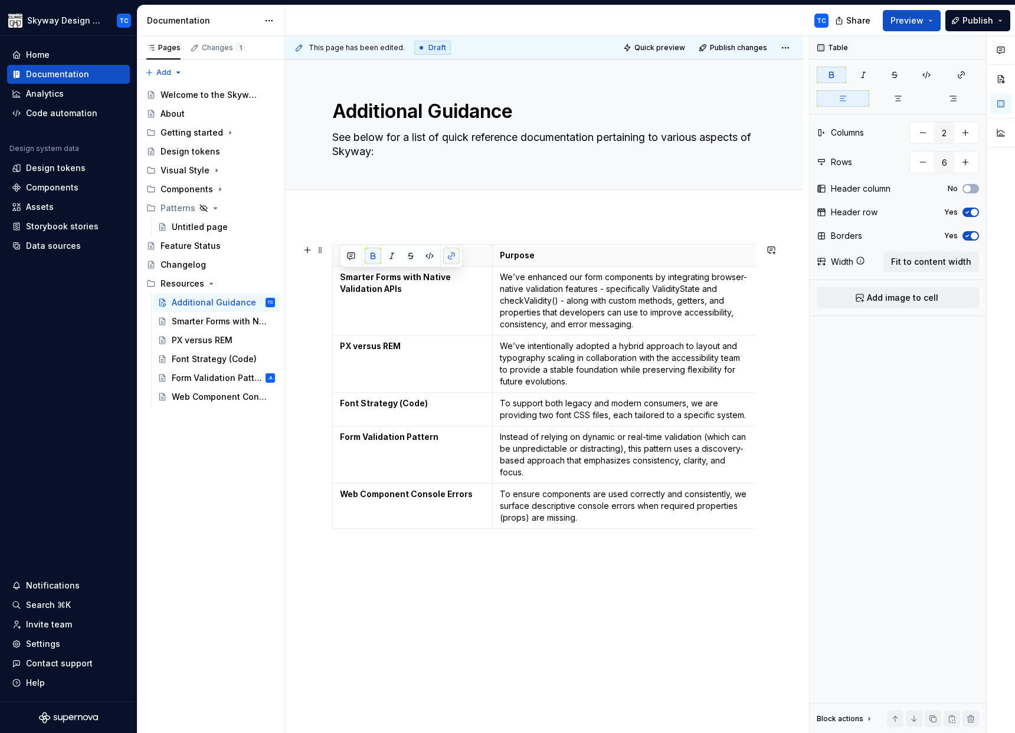
click at [453, 255] on button "button" at bounding box center [451, 256] width 17 height 17
click at [409, 362] on td "PX versus REM" at bounding box center [413, 364] width 160 height 57
click at [434, 299] on td "Smarter Forms with Native Validation APIs" at bounding box center [413, 301] width 160 height 69
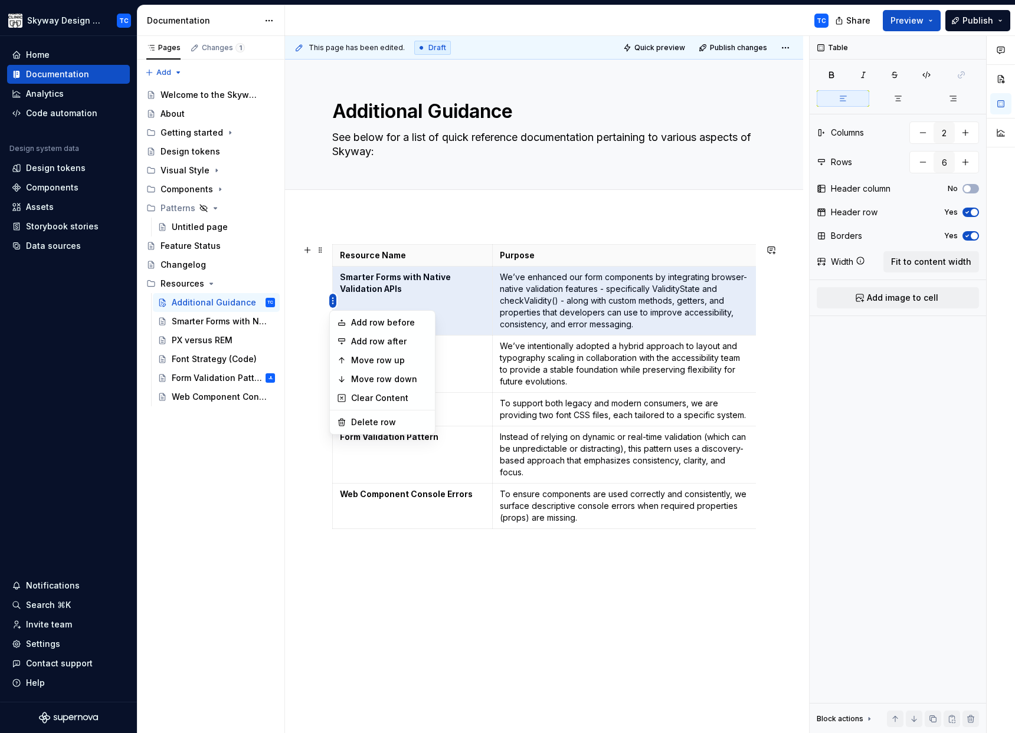
click at [333, 302] on html "Skyway Design System TC Home Documentation Analytics Code automation Design sys…" at bounding box center [507, 366] width 1015 height 733
click at [424, 607] on html "Skyway Design System TC Home Documentation Analytics Code automation Design sys…" at bounding box center [507, 366] width 1015 height 733
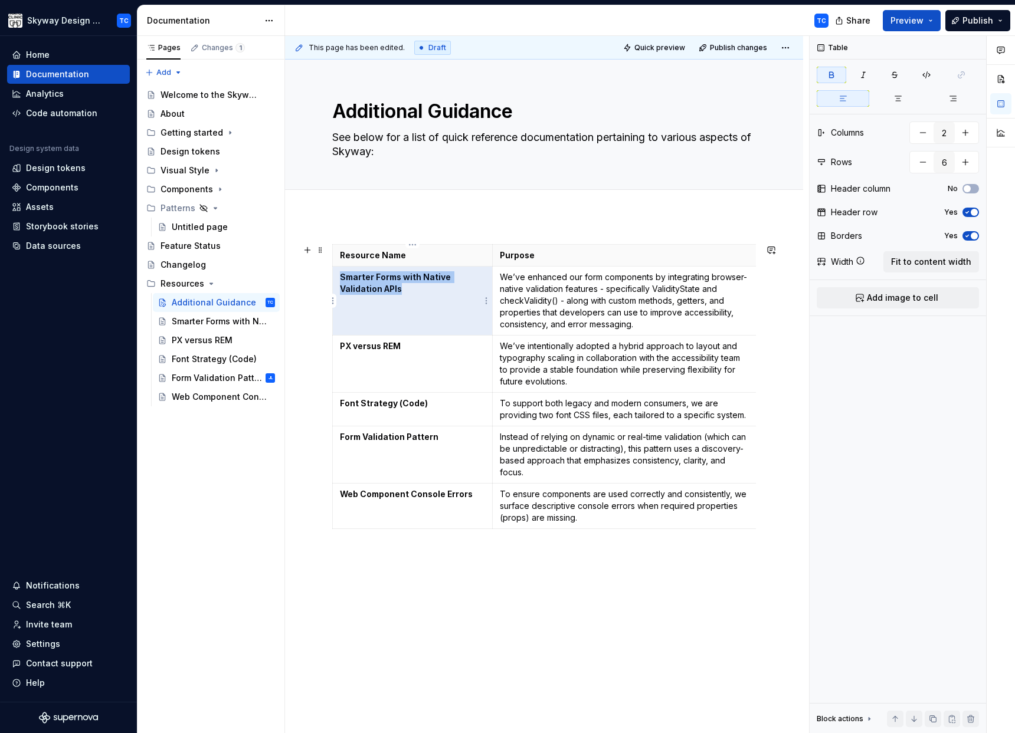
drag, startPoint x: 403, startPoint y: 290, endPoint x: 339, endPoint y: 277, distance: 65.0
click at [340, 277] on p "Smarter Forms with Native Validation APIs" at bounding box center [412, 283] width 145 height 24
click at [402, 284] on p "Smarter Forms with Native Validation APIs" at bounding box center [412, 283] width 145 height 24
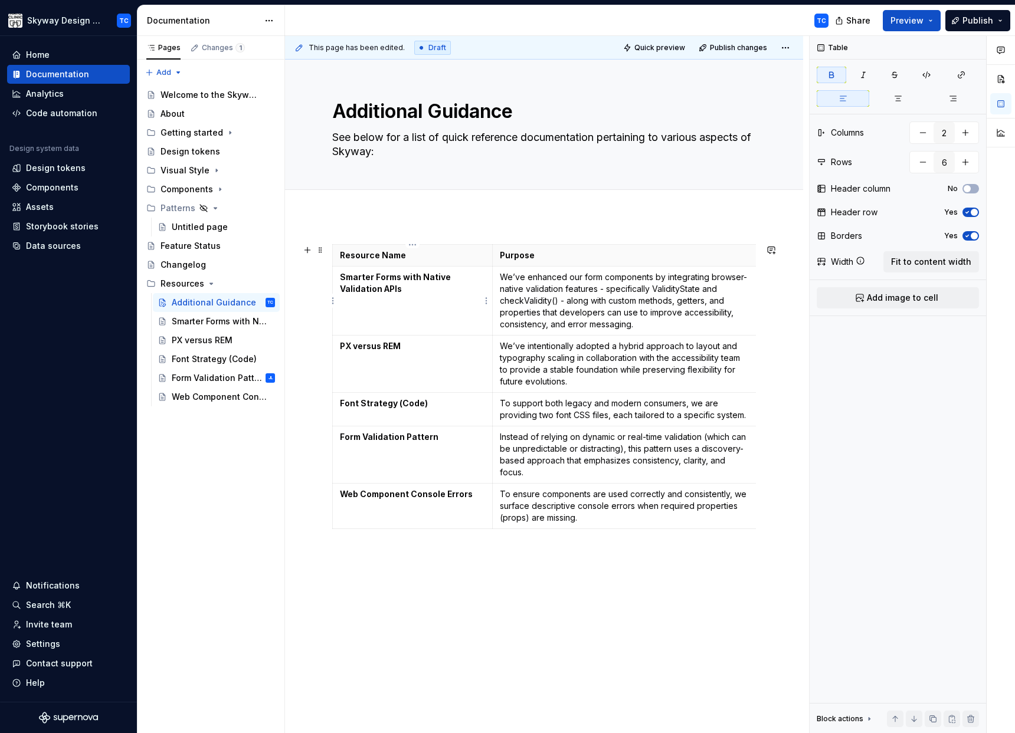
click at [402, 284] on p "Smarter Forms with Native Validation APIs" at bounding box center [412, 283] width 145 height 24
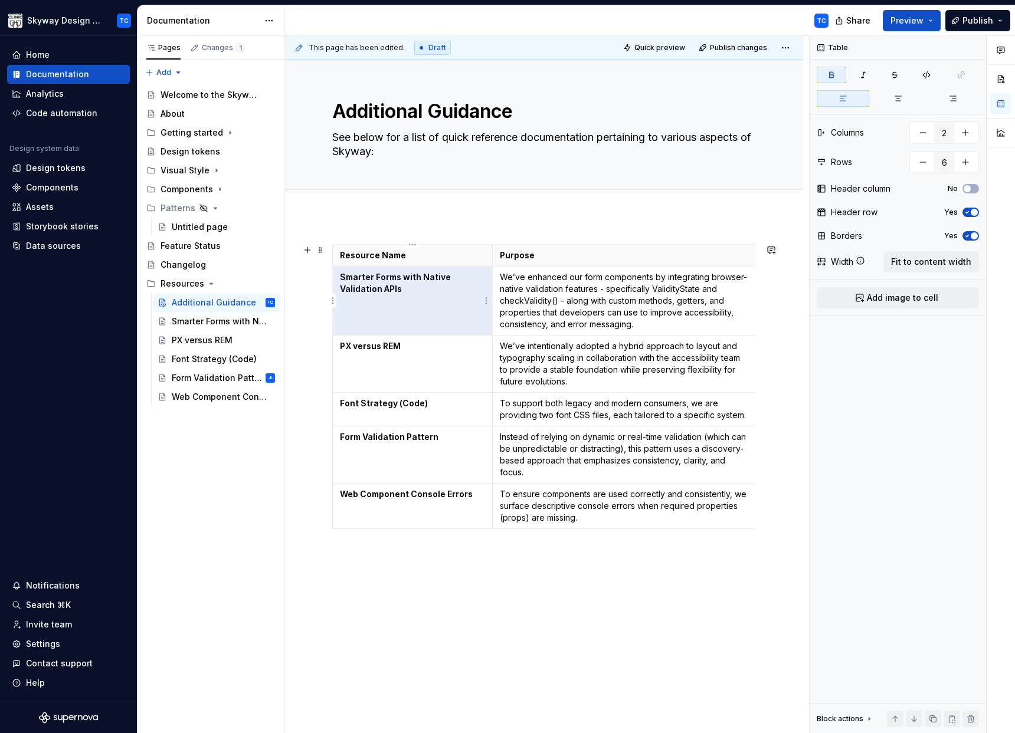
click at [411, 283] on p "Smarter Forms with Native Validation APIs" at bounding box center [412, 283] width 145 height 24
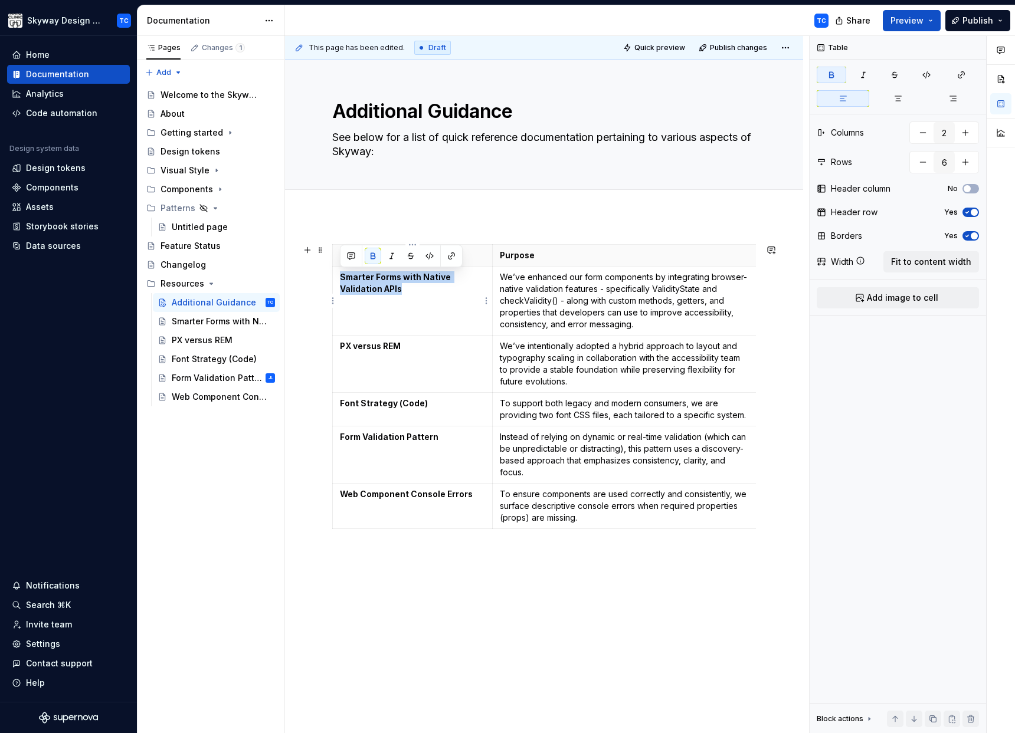
drag, startPoint x: 401, startPoint y: 289, endPoint x: 342, endPoint y: 279, distance: 60.4
click at [342, 279] on p "Smarter Forms with Native Validation APIs" at bounding box center [412, 283] width 145 height 24
click at [447, 256] on button "button" at bounding box center [451, 256] width 17 height 17
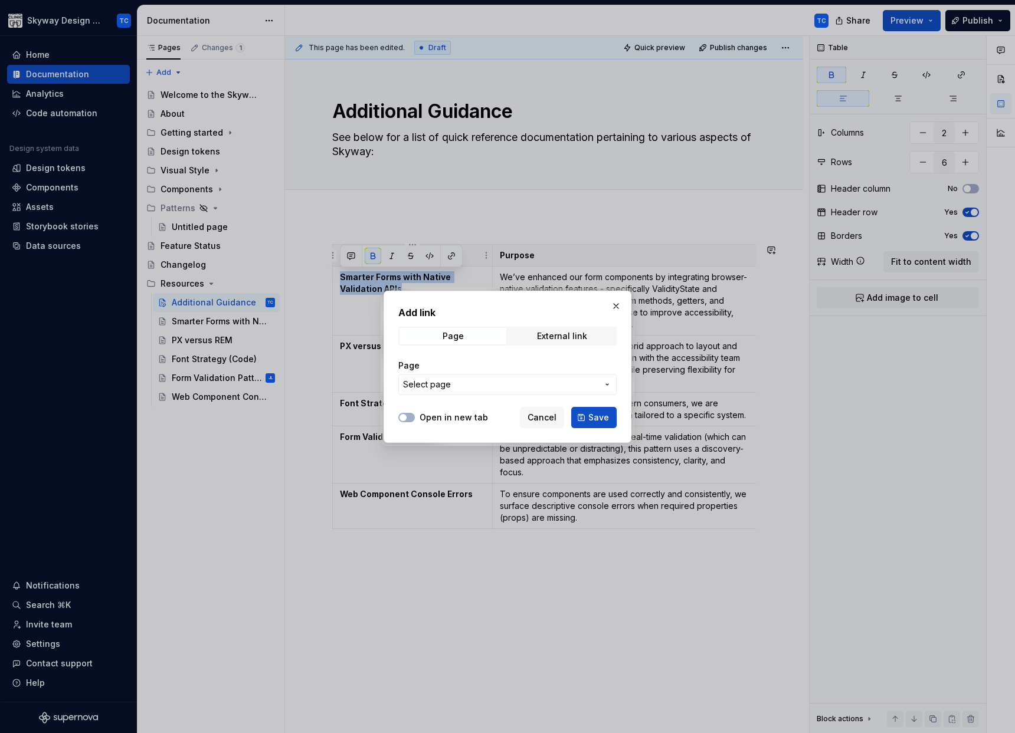
click at [467, 388] on span "Select page" at bounding box center [500, 385] width 195 height 12
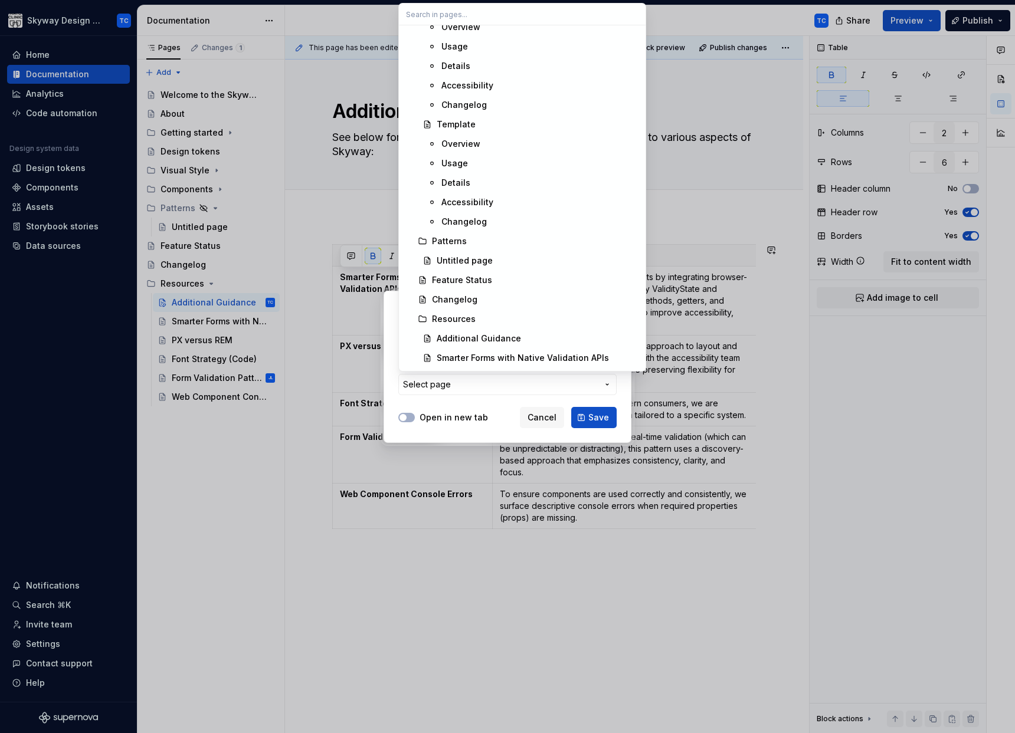
scroll to position [1722, 0]
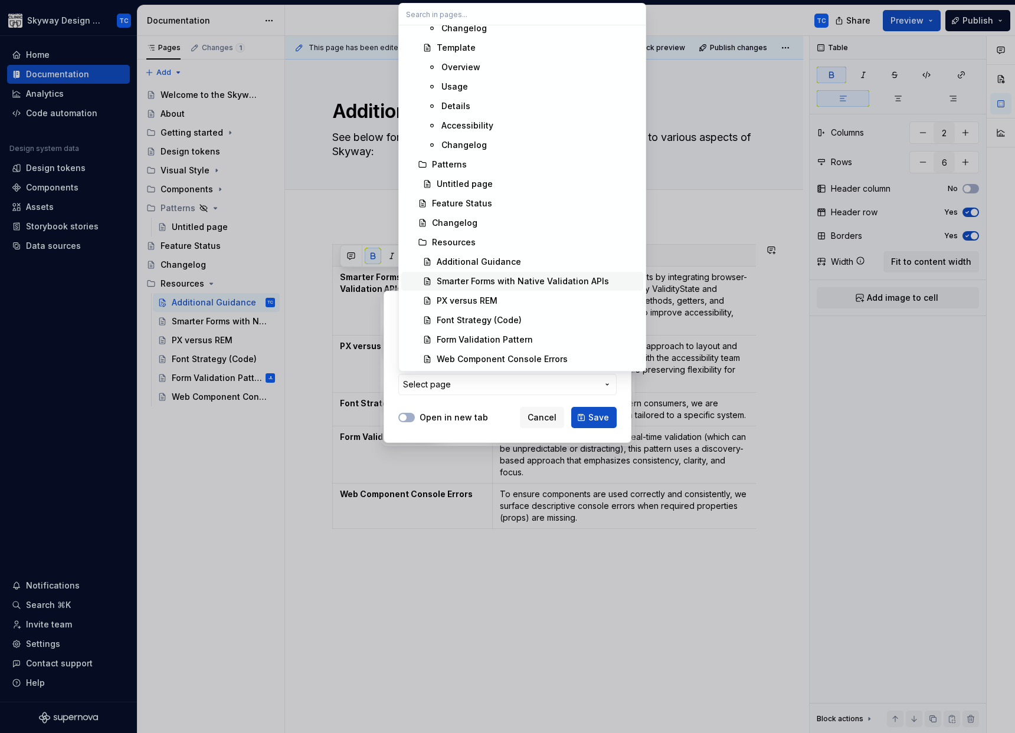
click at [549, 277] on div "Smarter Forms with Native Validation APIs" at bounding box center [523, 282] width 172 height 12
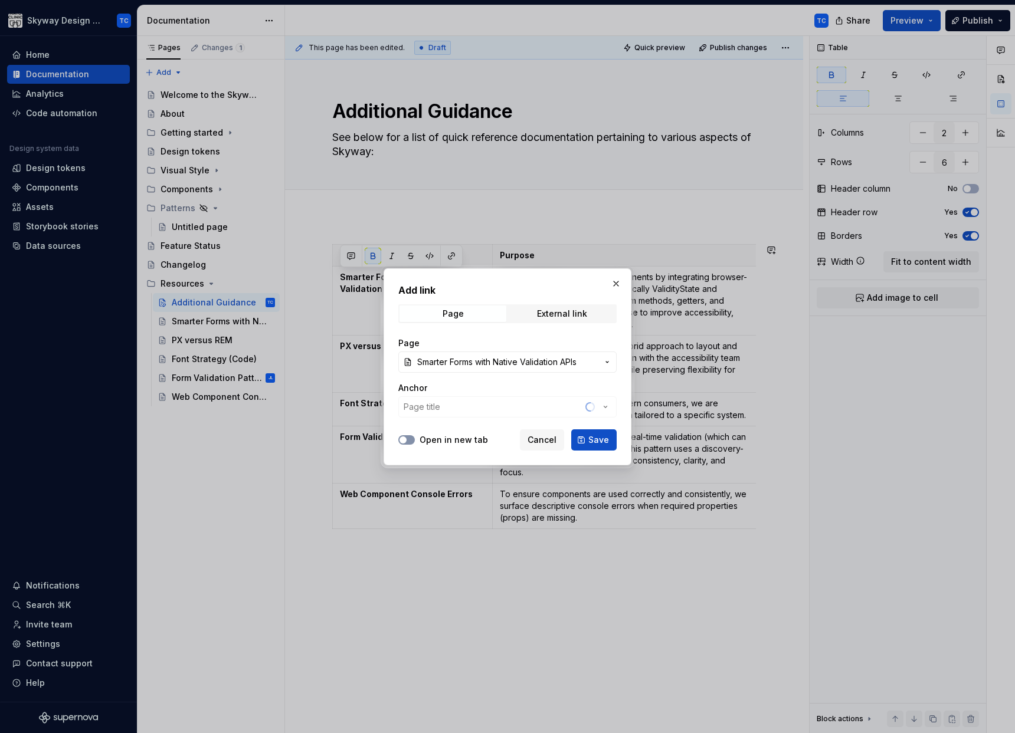
click at [406, 441] on span "button" at bounding box center [402, 440] width 7 height 7
click at [596, 441] on span "Save" at bounding box center [598, 440] width 21 height 12
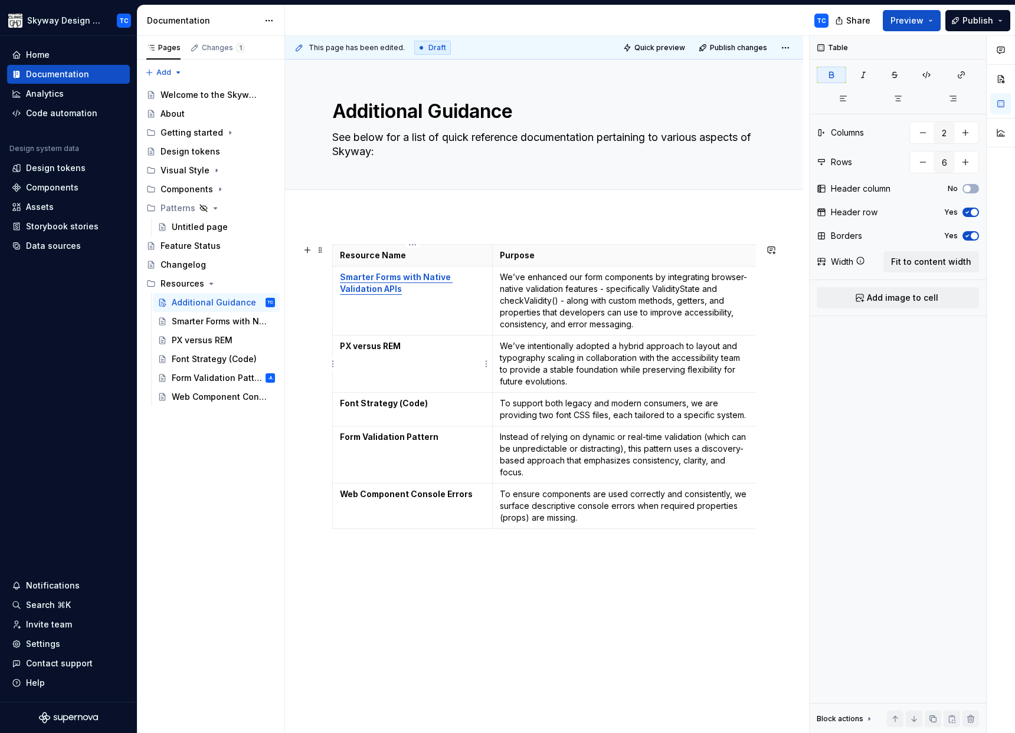
click at [385, 346] on strong "PX versus REM" at bounding box center [370, 346] width 61 height 10
drag, startPoint x: 402, startPoint y: 346, endPoint x: 342, endPoint y: 345, distance: 60.2
click at [342, 345] on p "PX versus REM" at bounding box center [412, 346] width 145 height 12
click at [454, 326] on button "button" at bounding box center [451, 325] width 17 height 17
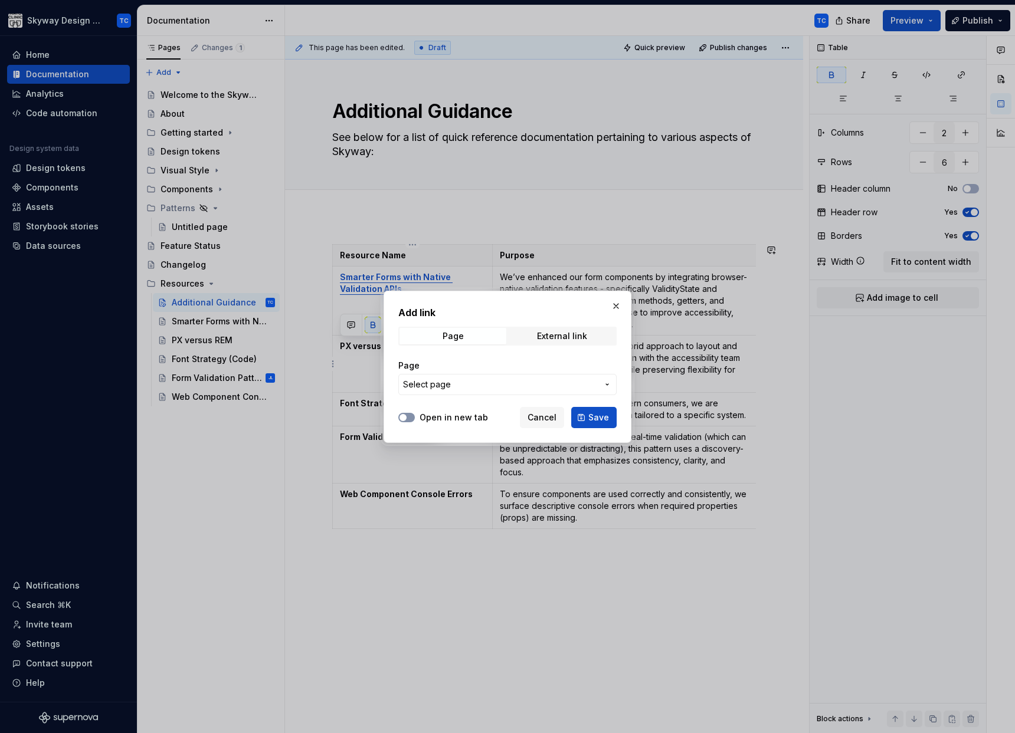
drag, startPoint x: 389, startPoint y: 420, endPoint x: 414, endPoint y: 416, distance: 24.5
click at [390, 420] on div "Add link Page External link Page Select page Open in new tab Cancel Save" at bounding box center [508, 367] width 248 height 152
click at [417, 415] on div "Open in new tab" at bounding box center [443, 418] width 90 height 12
click at [410, 416] on button "Open in new tab" at bounding box center [406, 417] width 17 height 9
click at [588, 385] on span "Select page" at bounding box center [500, 385] width 195 height 12
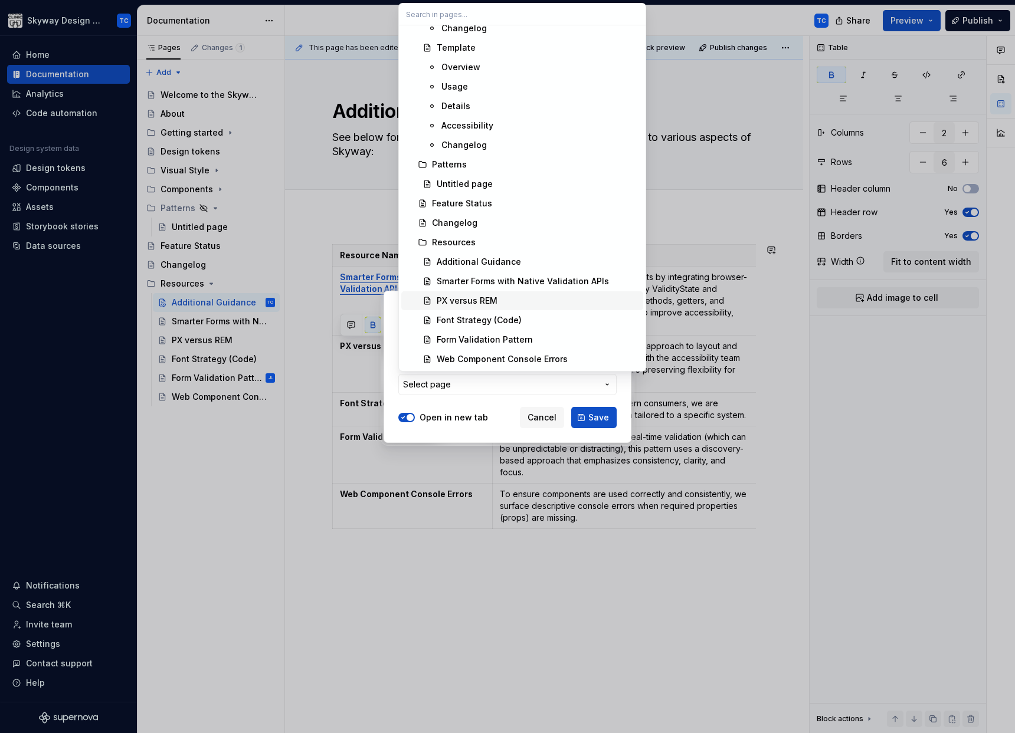
click at [529, 302] on div "PX versus REM" at bounding box center [538, 301] width 202 height 12
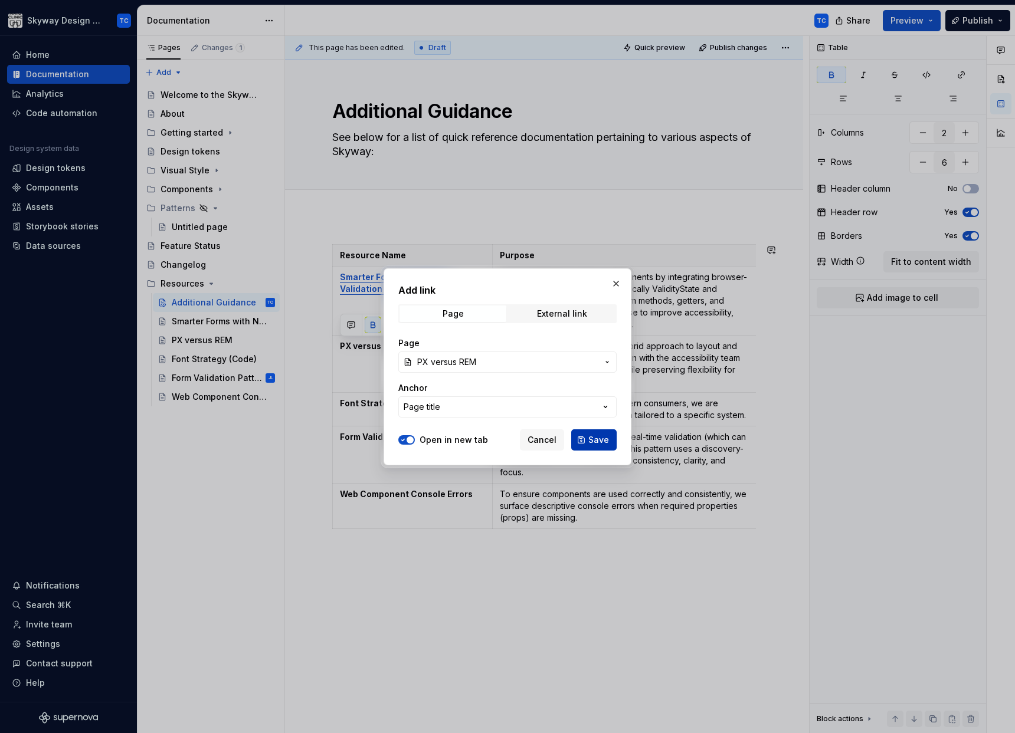
click at [591, 440] on span "Save" at bounding box center [598, 440] width 21 height 12
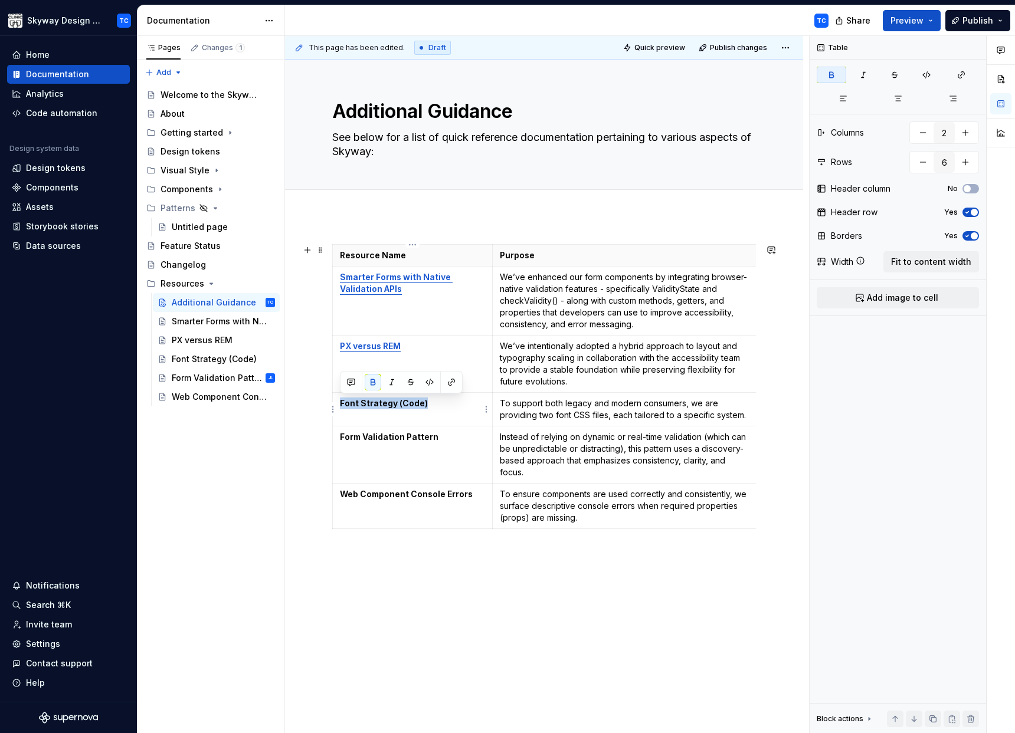
drag, startPoint x: 411, startPoint y: 402, endPoint x: 340, endPoint y: 401, distance: 70.8
click at [338, 401] on td "Font Strategy (Code)" at bounding box center [413, 410] width 160 height 34
click at [450, 382] on button "button" at bounding box center [451, 382] width 17 height 17
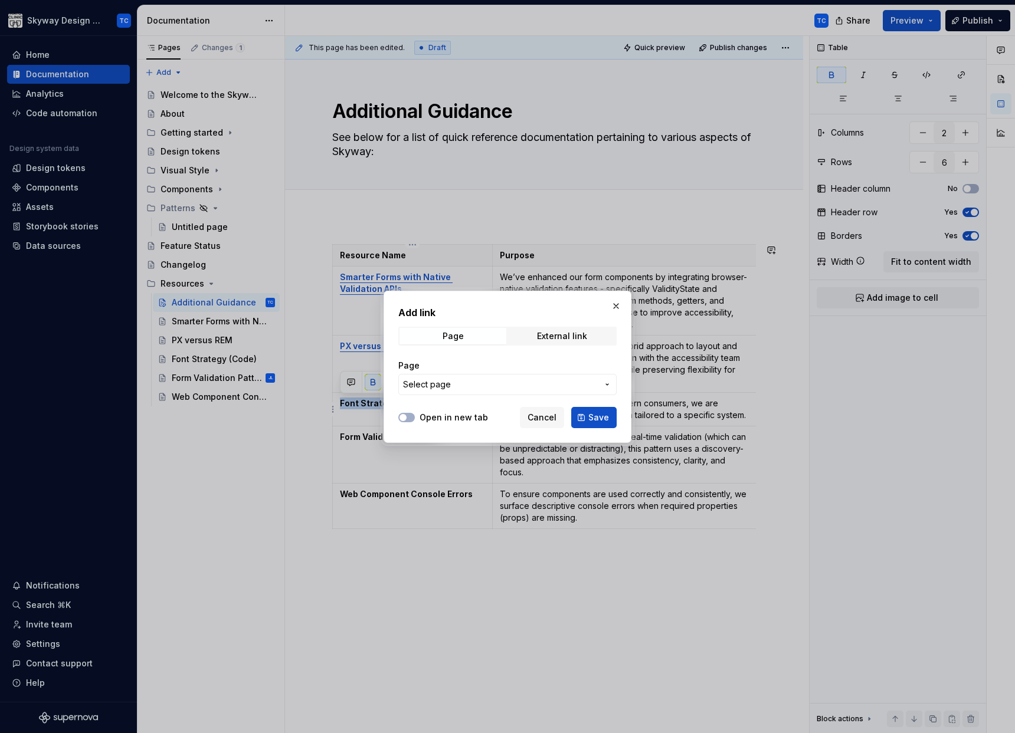
drag, startPoint x: 407, startPoint y: 415, endPoint x: 450, endPoint y: 391, distance: 49.4
click at [407, 415] on icon "button" at bounding box center [402, 417] width 9 height 7
click at [455, 386] on span "Select page" at bounding box center [500, 385] width 195 height 12
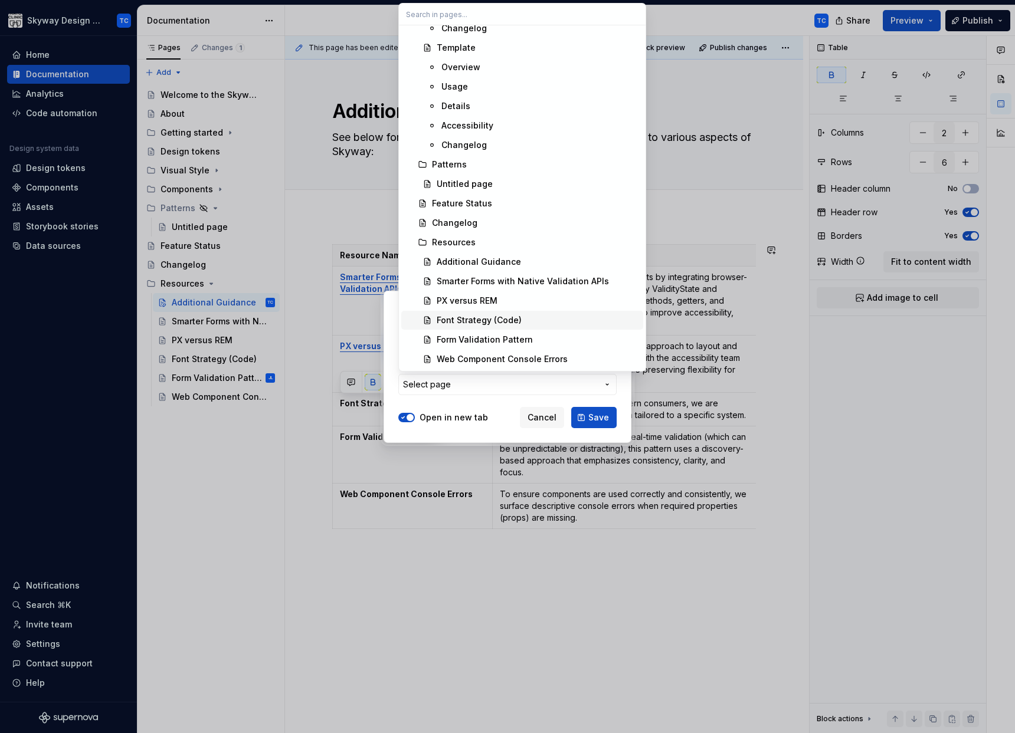
click at [512, 322] on div "Font Strategy (Code)" at bounding box center [479, 321] width 85 height 12
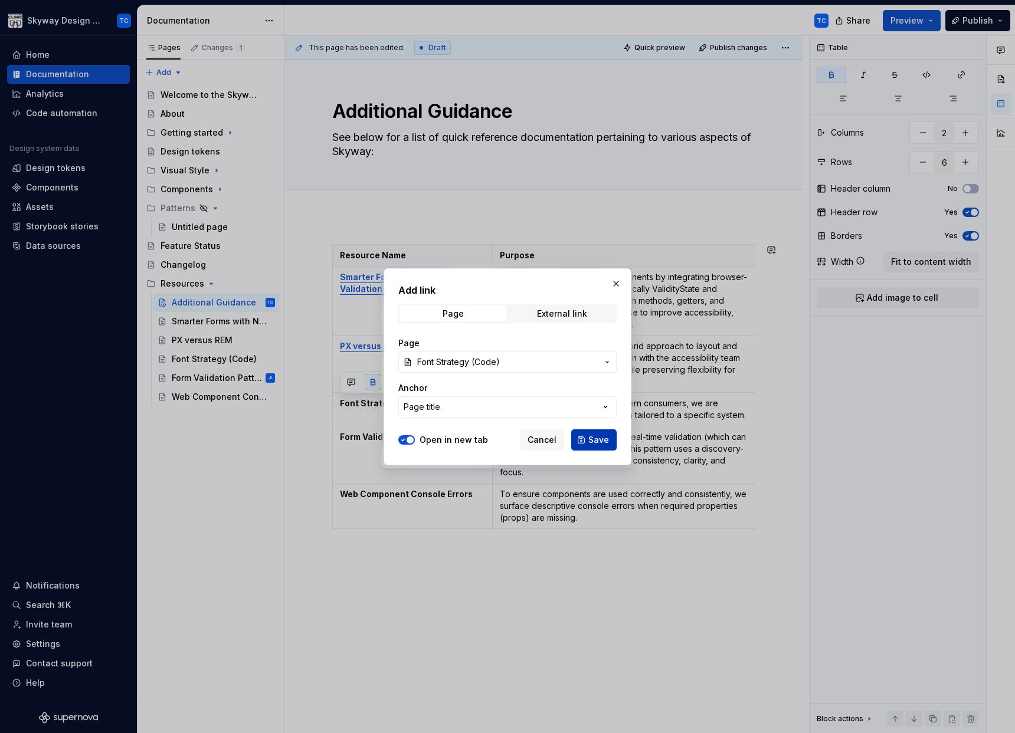
click at [598, 436] on span "Save" at bounding box center [598, 440] width 21 height 12
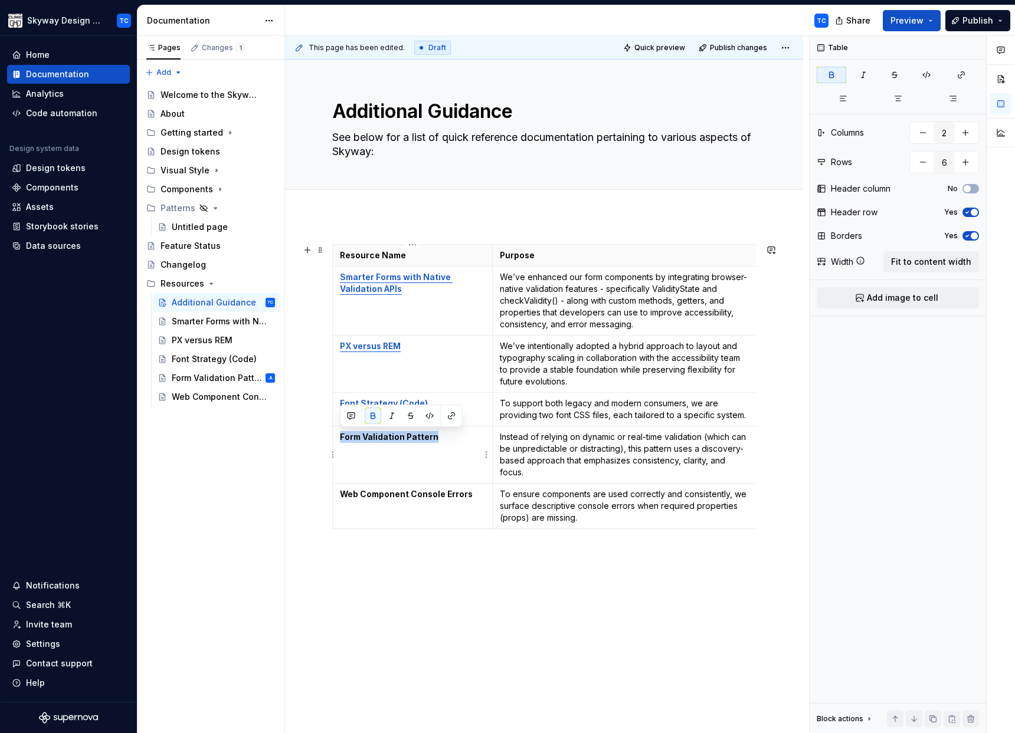
drag, startPoint x: 432, startPoint y: 437, endPoint x: 335, endPoint y: 435, distance: 97.4
click at [335, 435] on td "Form Validation Pattern" at bounding box center [413, 455] width 160 height 57
click at [450, 415] on button "button" at bounding box center [451, 416] width 17 height 17
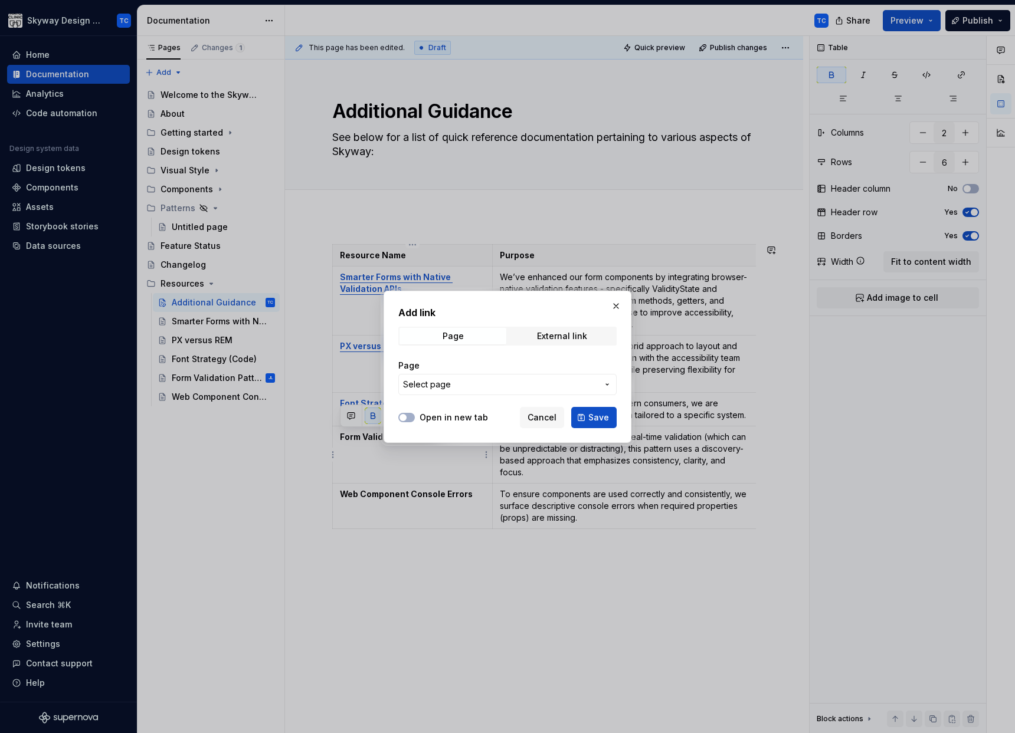
click at [425, 412] on label "Open in new tab" at bounding box center [454, 418] width 68 height 12
click at [415, 413] on button "Open in new tab" at bounding box center [406, 417] width 17 height 9
drag, startPoint x: 473, startPoint y: 385, endPoint x: 499, endPoint y: 388, distance: 25.5
click at [473, 386] on span "Select page" at bounding box center [500, 385] width 195 height 12
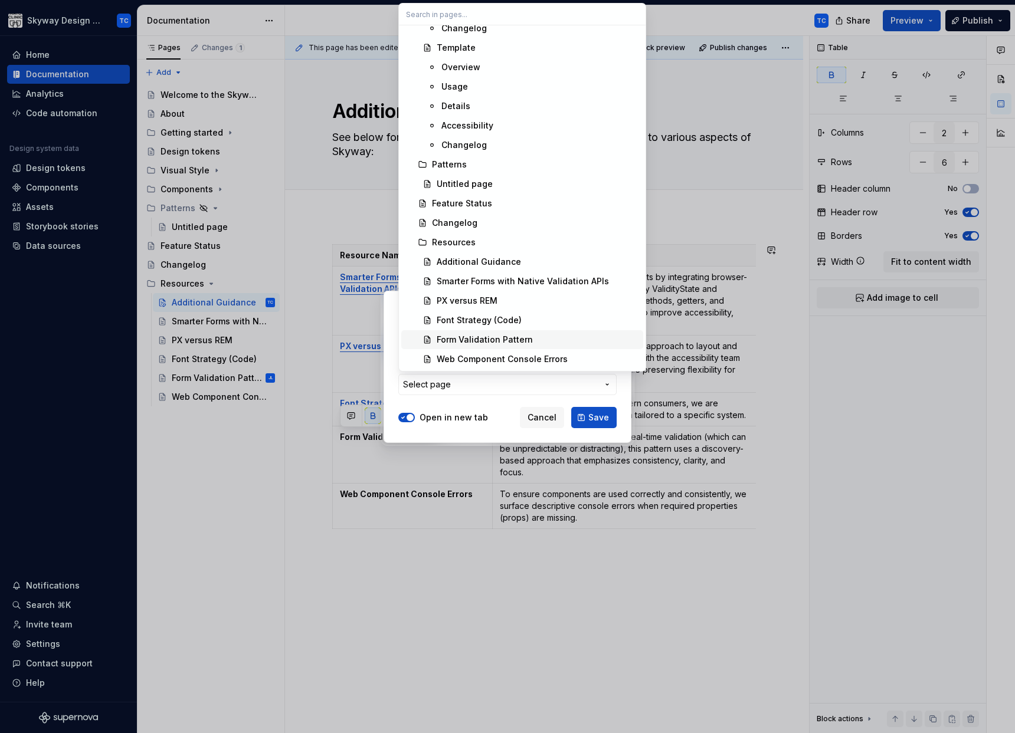
click at [539, 336] on div "Form Validation Pattern" at bounding box center [538, 340] width 202 height 12
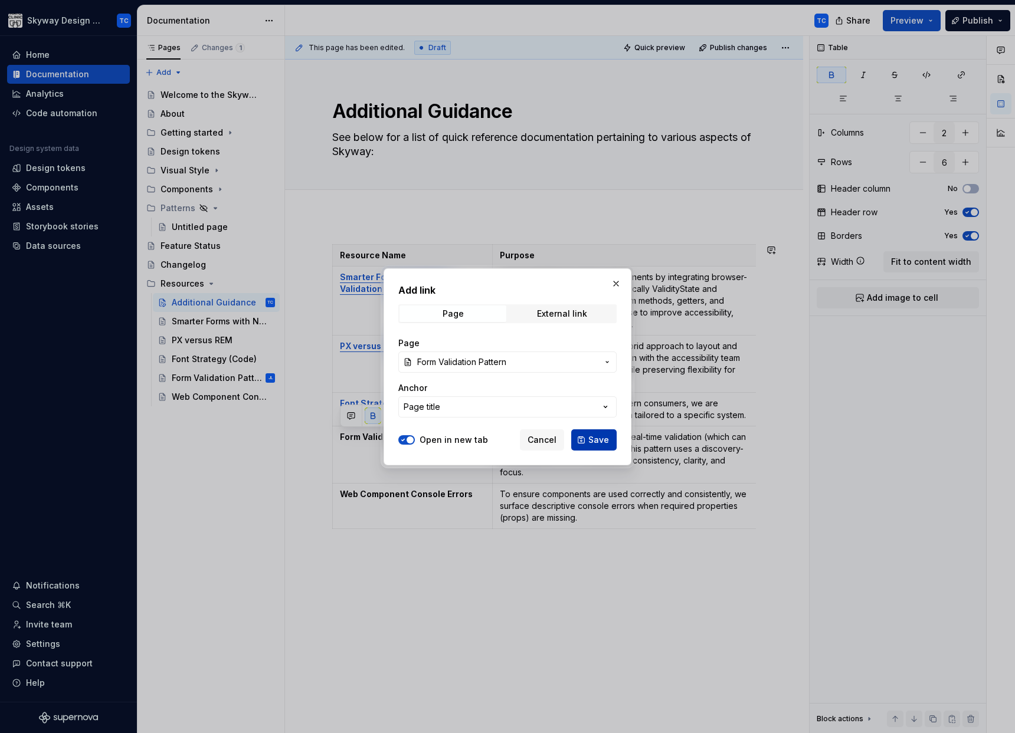
click at [606, 443] on span "Save" at bounding box center [598, 440] width 21 height 12
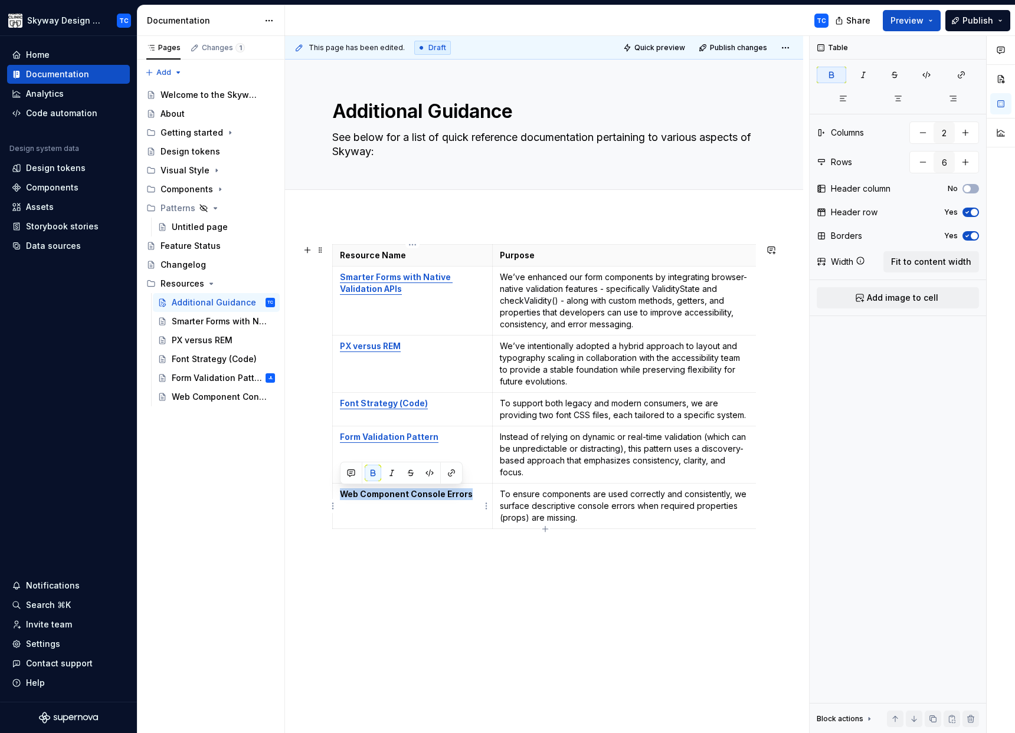
drag, startPoint x: 468, startPoint y: 495, endPoint x: 342, endPoint y: 497, distance: 126.3
click at [341, 497] on p "Web Component Console Errors" at bounding box center [412, 495] width 145 height 12
click at [455, 473] on td "Form Validation Pattern" at bounding box center [413, 455] width 160 height 57
drag, startPoint x: 458, startPoint y: 494, endPoint x: 339, endPoint y: 499, distance: 119.3
click at [340, 499] on p "Web Component Console Errors" at bounding box center [412, 495] width 145 height 12
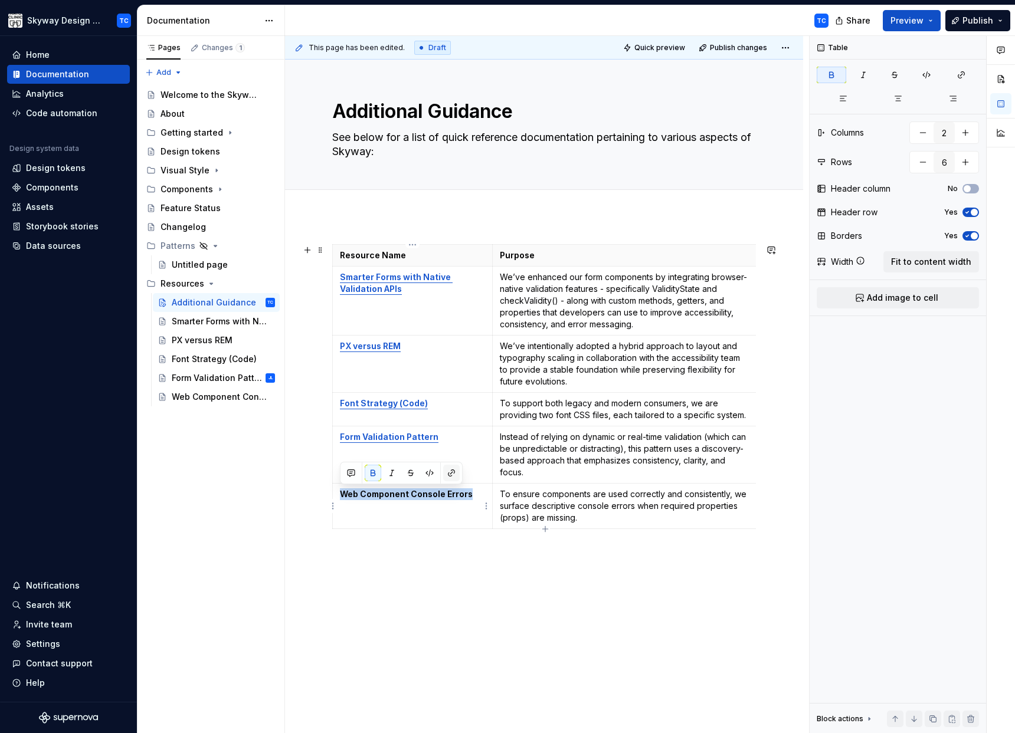
click at [455, 474] on button "button" at bounding box center [451, 473] width 17 height 17
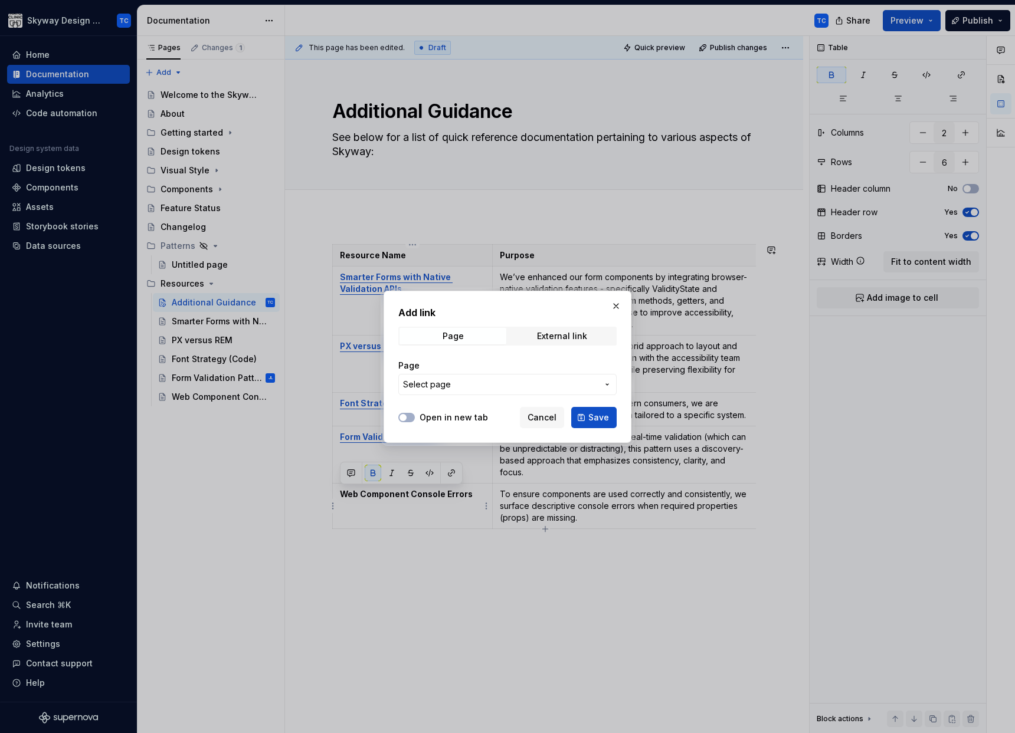
drag, startPoint x: 447, startPoint y: 414, endPoint x: 477, endPoint y: 392, distance: 37.5
click at [447, 414] on label "Open in new tab" at bounding box center [454, 418] width 68 height 12
click at [415, 414] on button "Open in new tab" at bounding box center [406, 417] width 17 height 9
click at [549, 384] on span "Select page" at bounding box center [500, 385] width 195 height 12
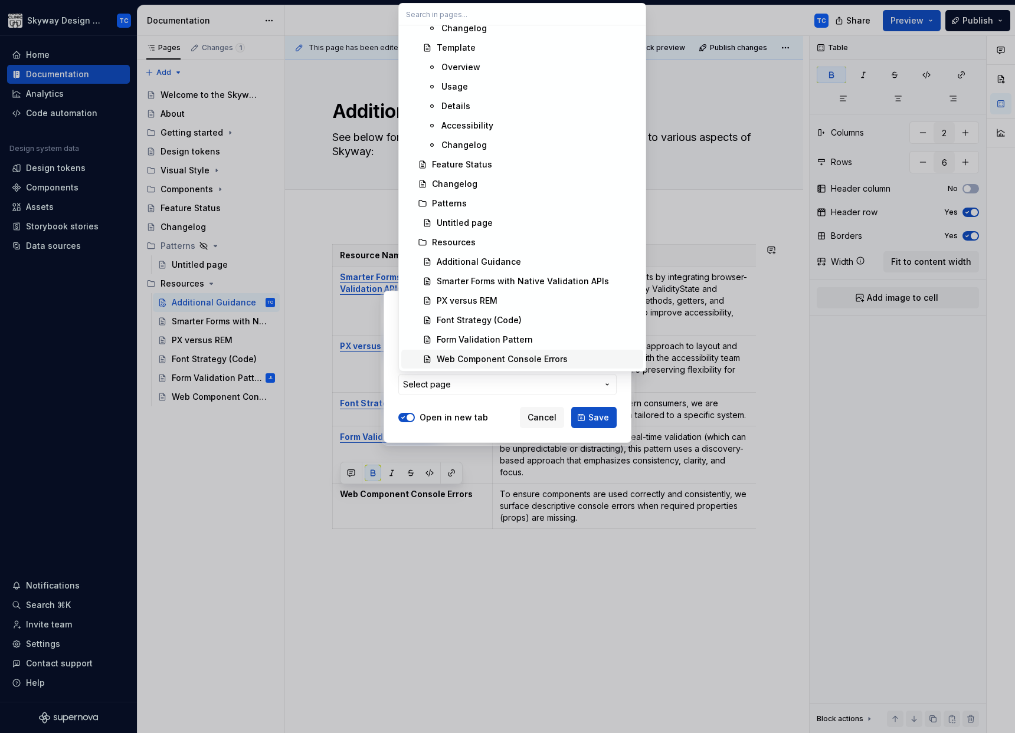
click at [527, 354] on div "Web Component Console Errors" at bounding box center [502, 359] width 131 height 12
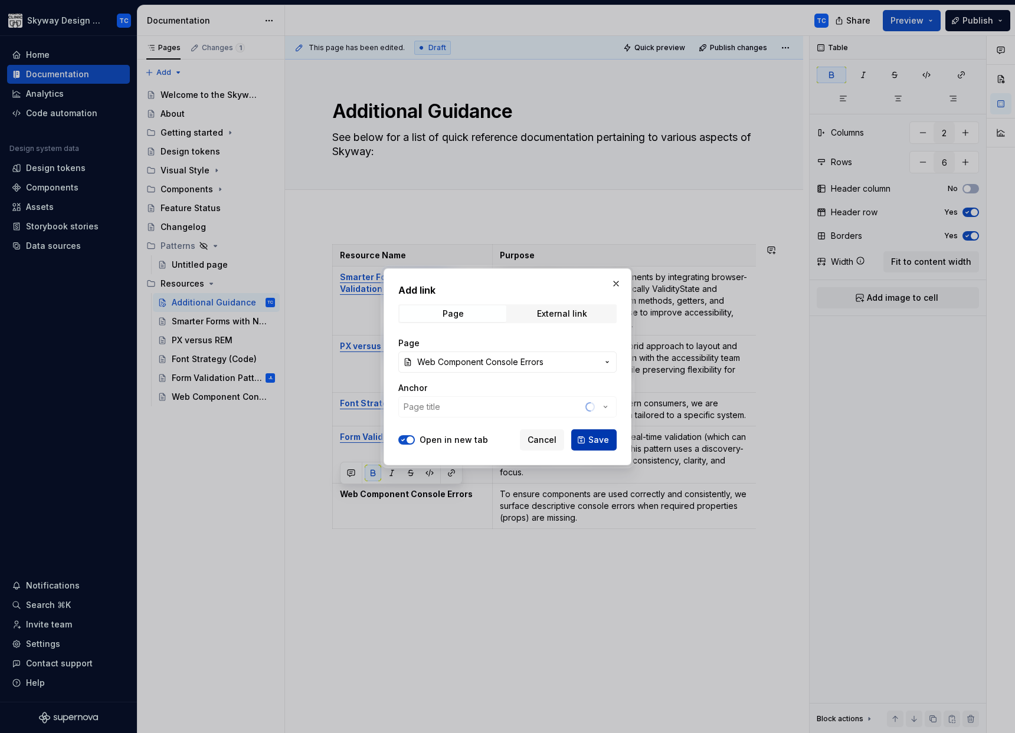
click at [591, 438] on span "Save" at bounding box center [598, 440] width 21 height 12
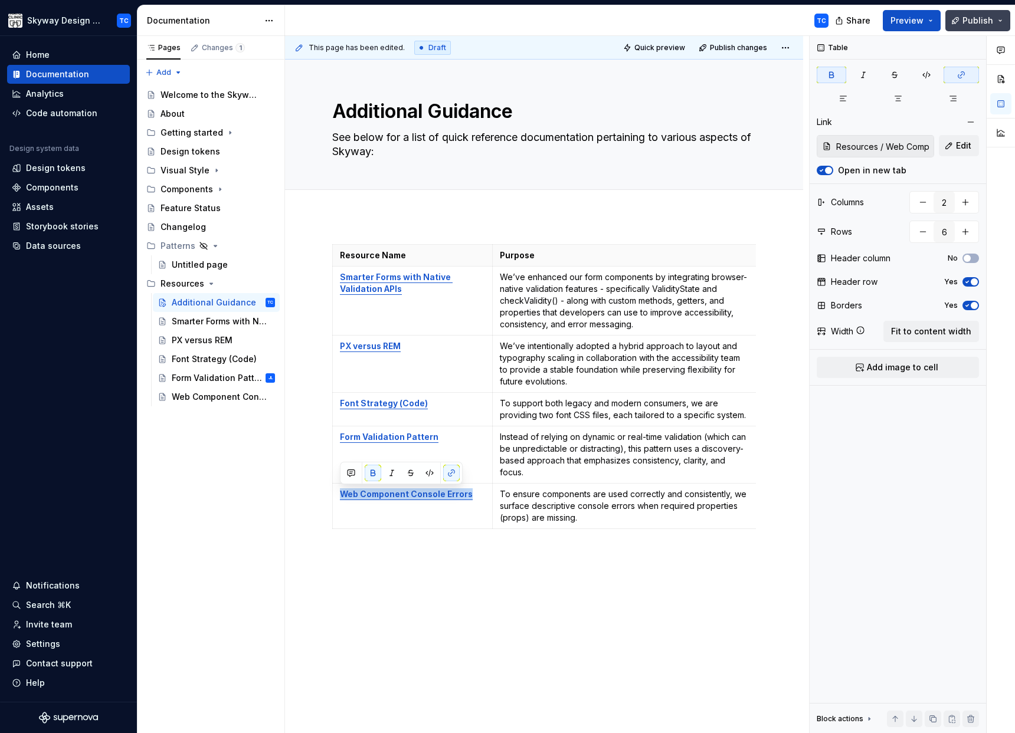
click at [986, 18] on span "Publish" at bounding box center [977, 21] width 31 height 12
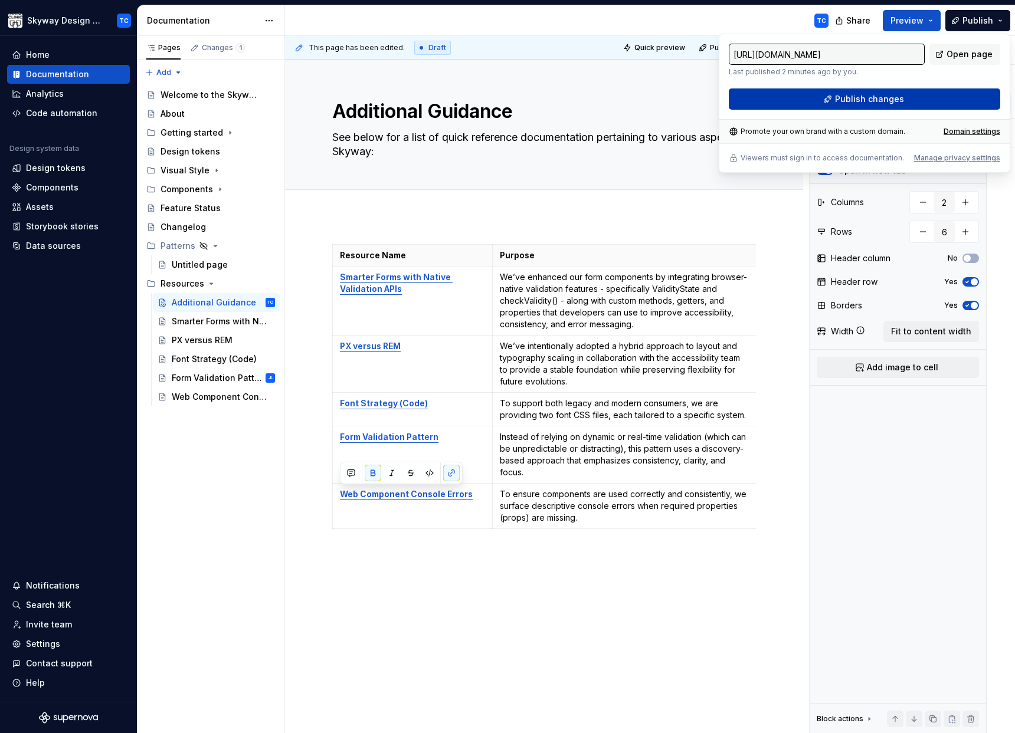
click at [870, 94] on span "Publish changes" at bounding box center [869, 99] width 69 height 12
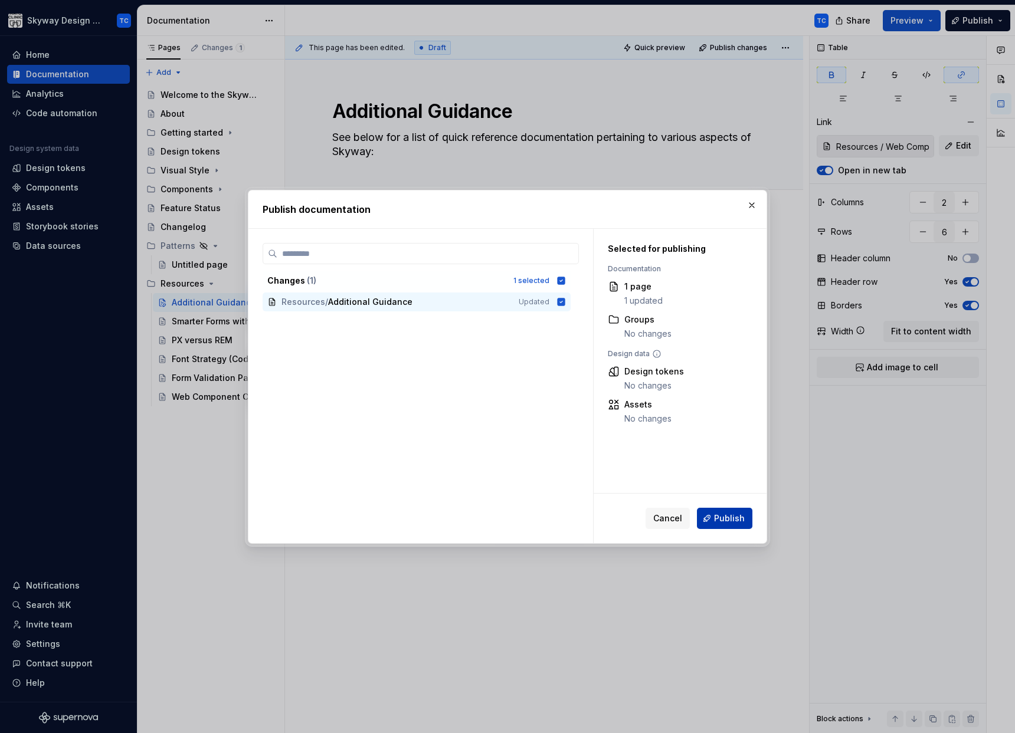
click at [735, 515] on span "Publish" at bounding box center [729, 519] width 31 height 12
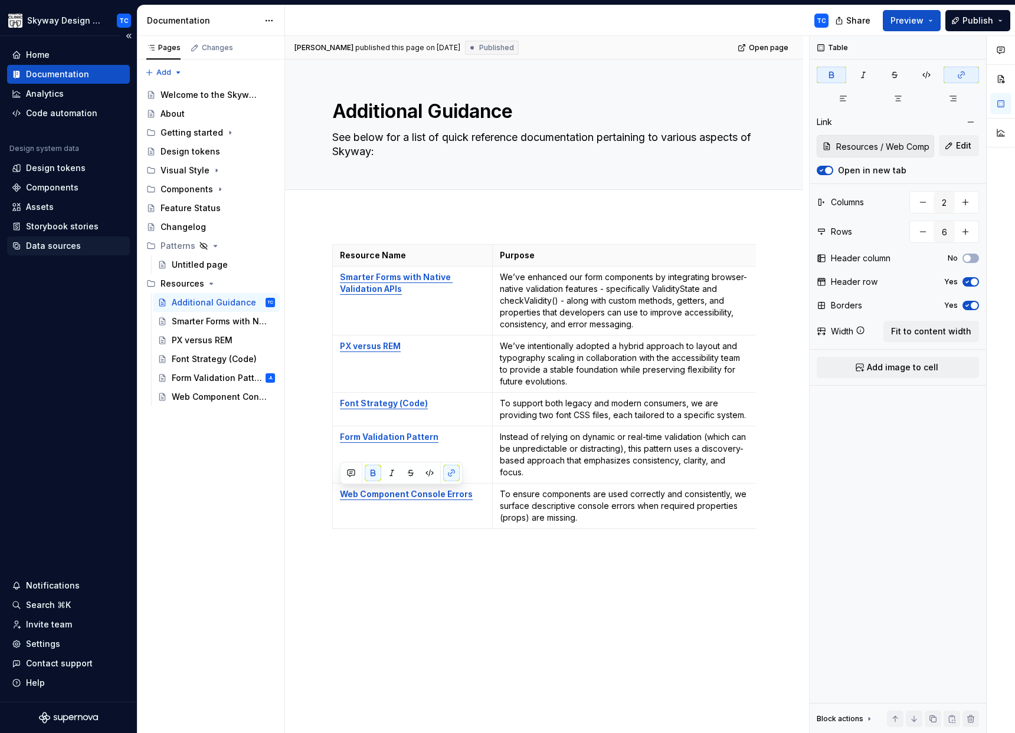
type textarea "*"
